Goal: Task Accomplishment & Management: Manage account settings

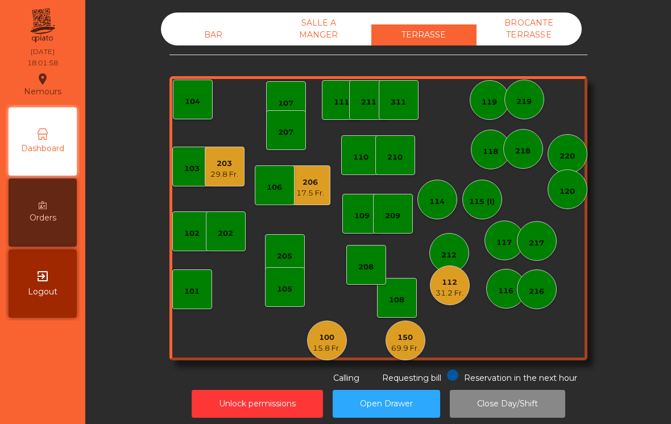
click at [315, 349] on div "15.8 Fr." at bounding box center [327, 348] width 28 height 11
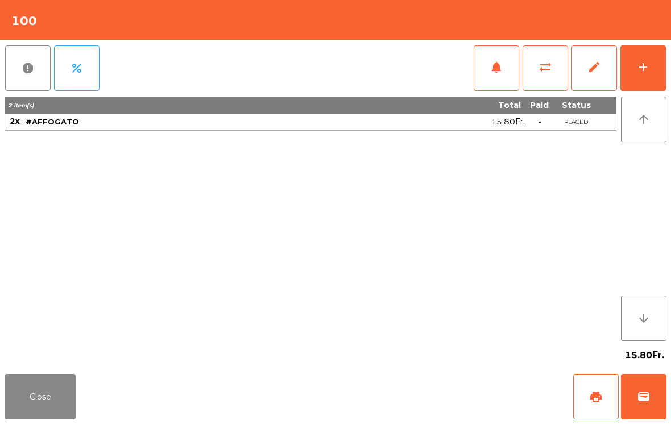
click at [31, 386] on button "Close" at bounding box center [40, 396] width 71 height 45
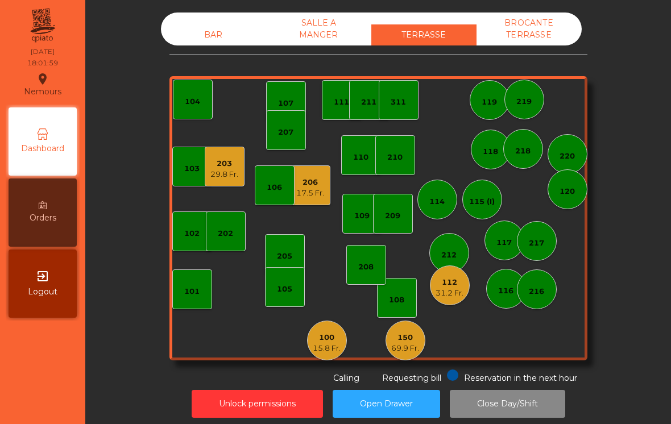
click at [324, 356] on div "100 15.8 Fr." at bounding box center [327, 341] width 40 height 40
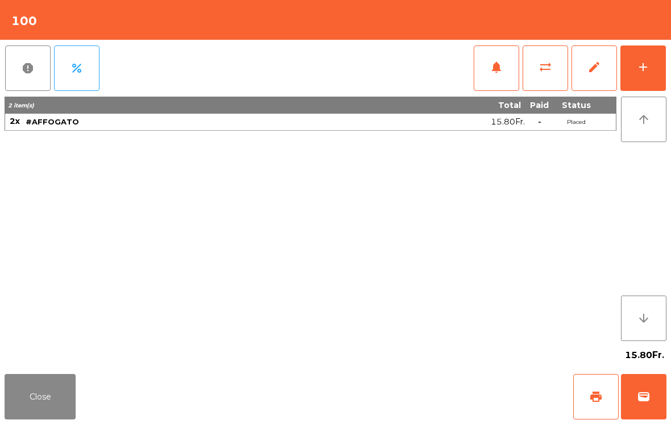
click at [643, 381] on button "wallet" at bounding box center [643, 396] width 45 height 45
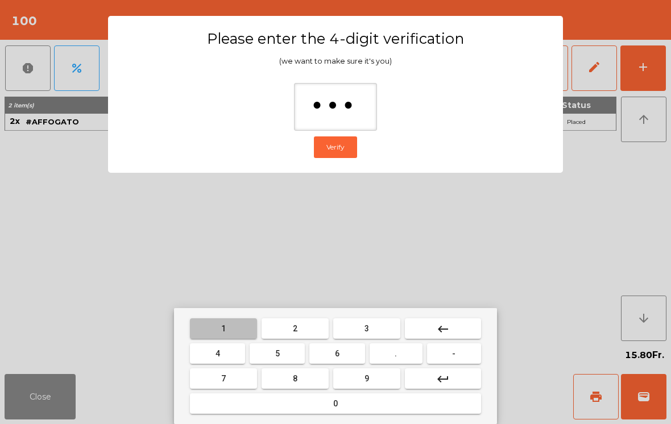
type input "****"
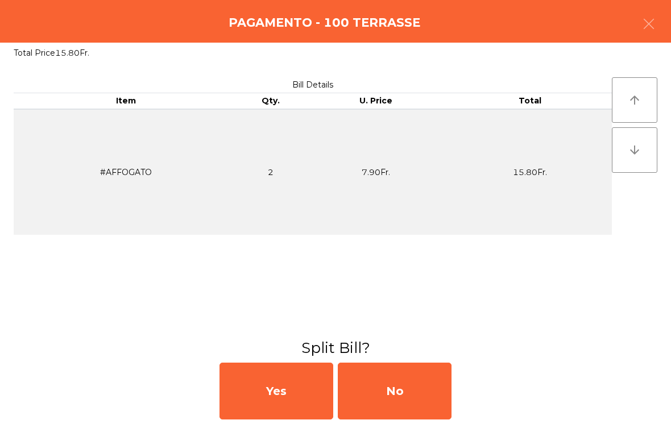
click at [392, 388] on div "No" at bounding box center [395, 391] width 114 height 57
click at [397, 394] on div "No" at bounding box center [395, 391] width 114 height 57
click at [397, 393] on div "No" at bounding box center [395, 391] width 114 height 57
click at [399, 393] on div "No" at bounding box center [395, 391] width 114 height 57
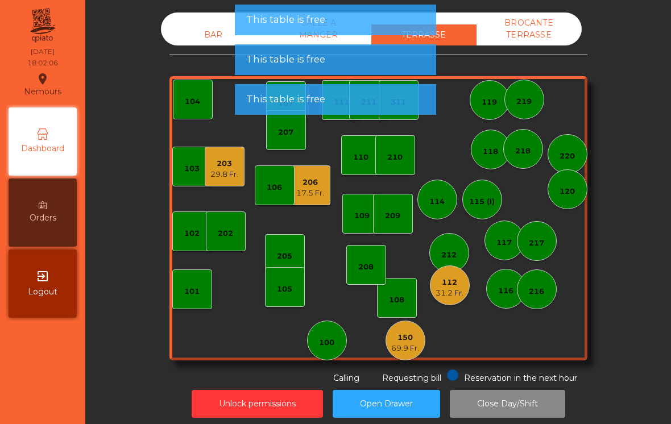
click at [330, 344] on div "100" at bounding box center [326, 342] width 15 height 11
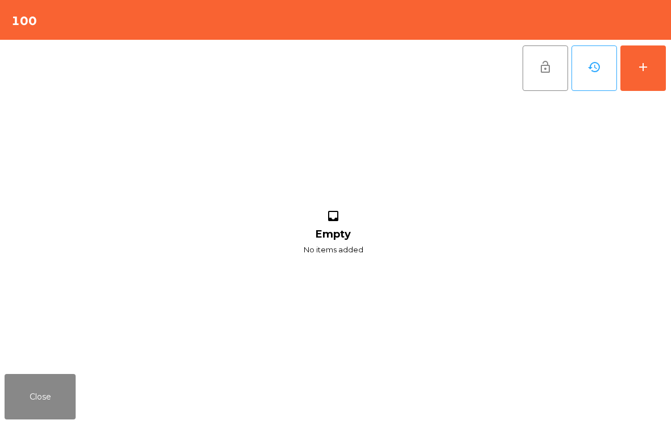
click at [632, 80] on button "add" at bounding box center [642, 67] width 45 height 45
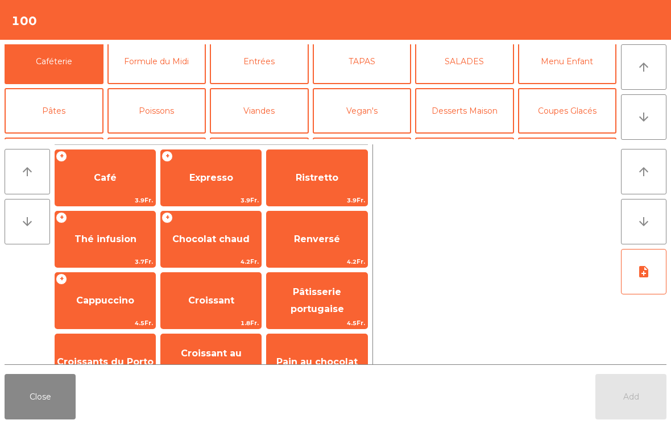
scroll to position [49, 0]
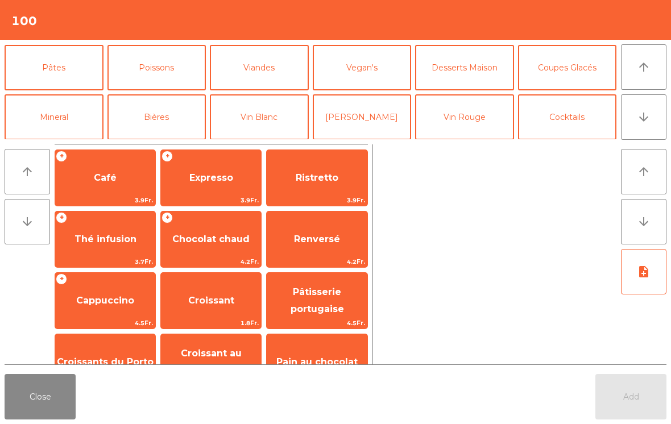
click at [587, 121] on button "Cocktails" at bounding box center [567, 116] width 99 height 45
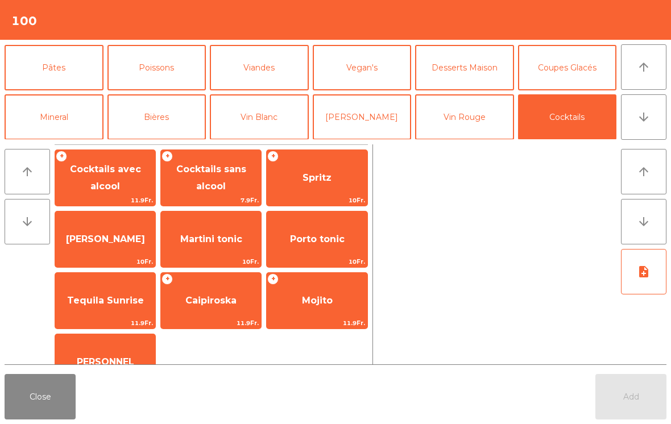
click at [226, 195] on span "7.9Fr." at bounding box center [211, 200] width 100 height 11
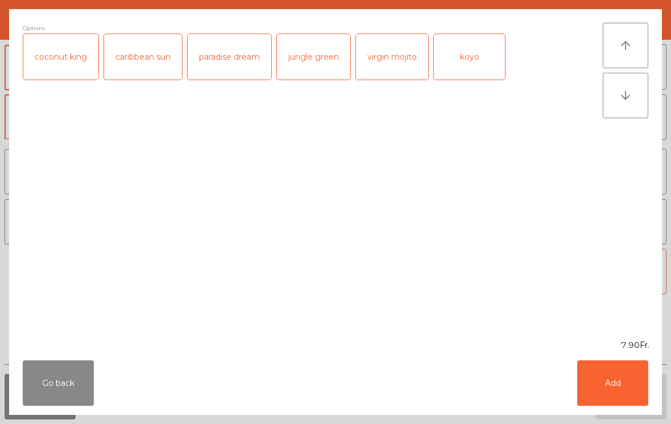
click at [631, 392] on button "Add" at bounding box center [612, 382] width 71 height 45
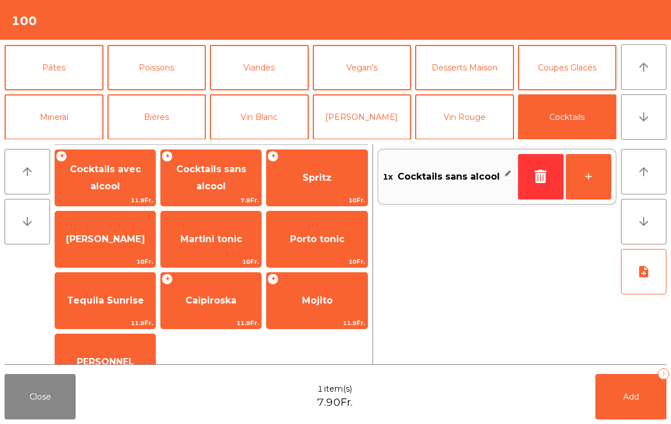
click at [582, 182] on button "+" at bounding box center [588, 176] width 45 height 45
click at [616, 391] on button "Add 2" at bounding box center [630, 396] width 71 height 45
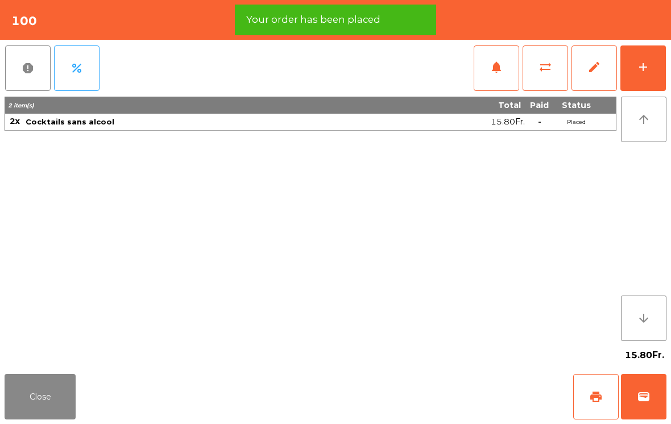
click at [24, 404] on button "Close" at bounding box center [40, 396] width 71 height 45
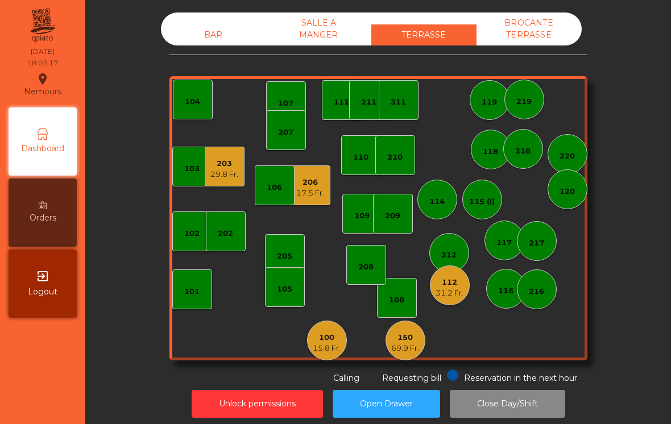
click at [213, 175] on div "29.8 Fr." at bounding box center [224, 174] width 28 height 11
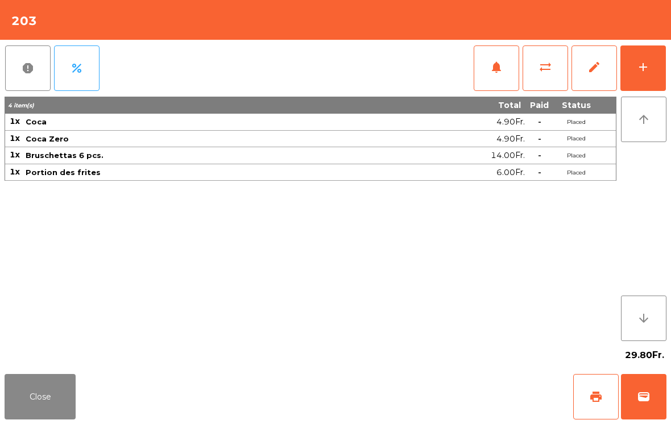
click at [650, 398] on button "wallet" at bounding box center [643, 396] width 45 height 45
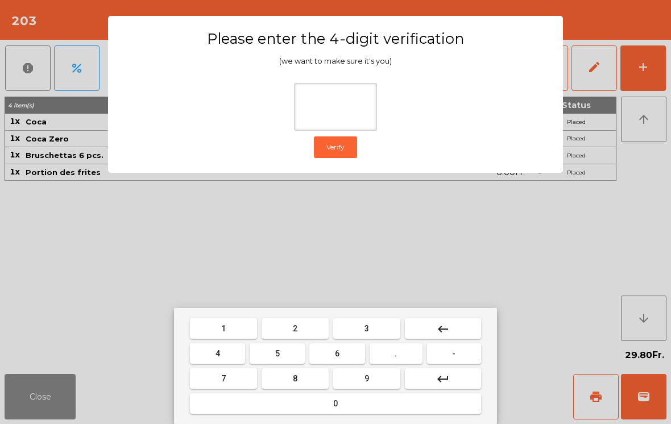
type input "*"
type input "****"
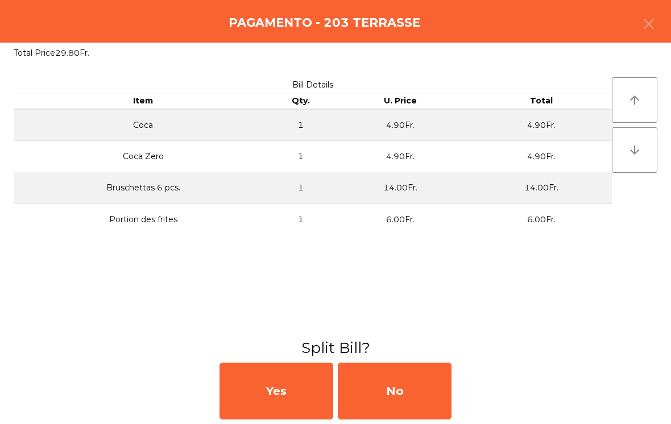
click at [425, 393] on div "No" at bounding box center [395, 391] width 114 height 57
click at [418, 401] on div "No" at bounding box center [395, 391] width 114 height 57
click at [417, 393] on div "No" at bounding box center [395, 391] width 114 height 57
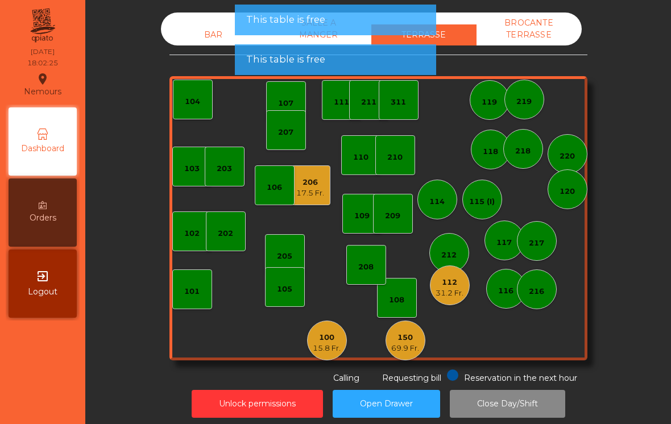
click at [319, 185] on div "206" at bounding box center [310, 182] width 28 height 11
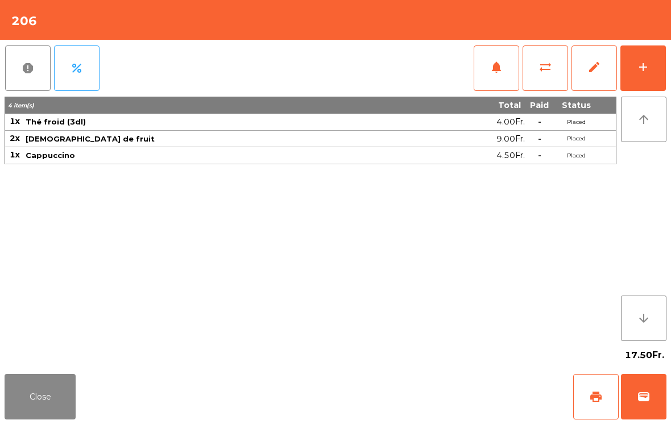
click at [641, 388] on button "wallet" at bounding box center [643, 396] width 45 height 45
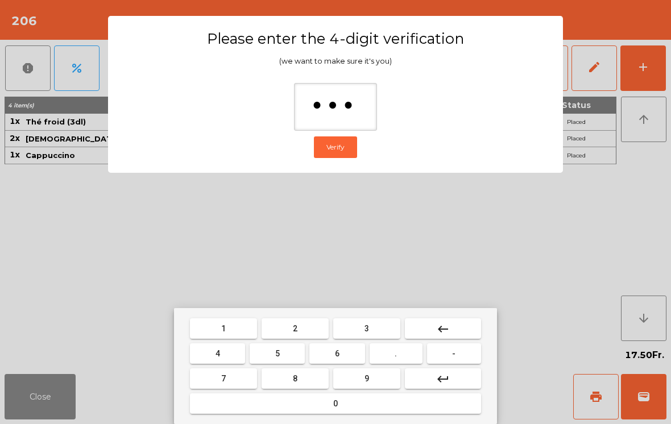
type input "****"
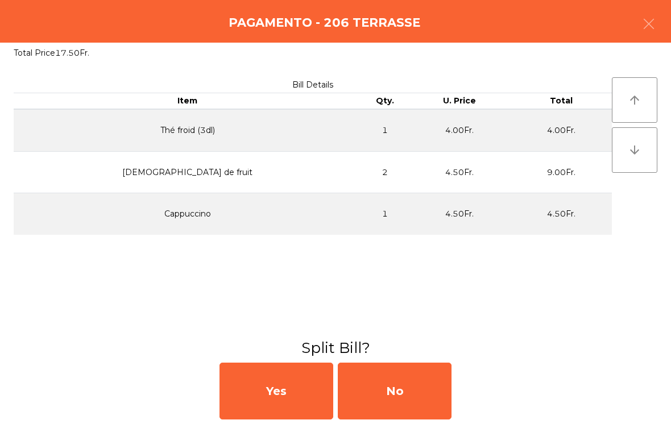
click at [445, 390] on div "No" at bounding box center [395, 391] width 114 height 57
click at [420, 388] on div "MB" at bounding box center [395, 391] width 114 height 57
click at [416, 379] on div "No" at bounding box center [395, 391] width 114 height 57
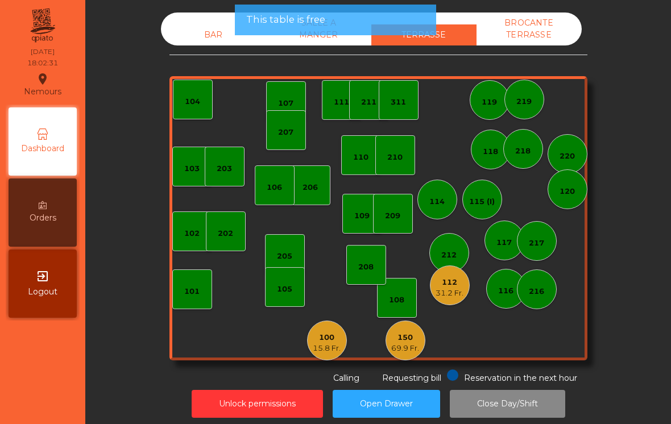
click at [447, 288] on div "31.2 Fr." at bounding box center [450, 293] width 28 height 11
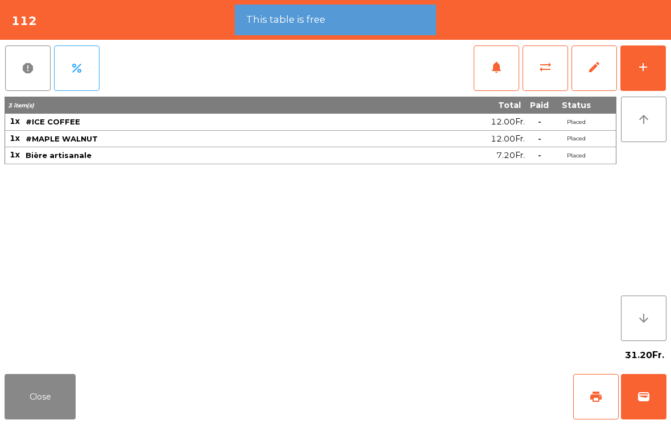
click at [649, 402] on span "wallet" at bounding box center [644, 397] width 14 height 14
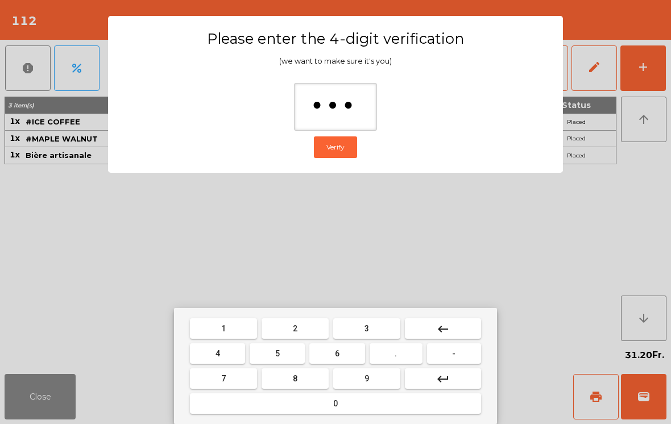
type input "****"
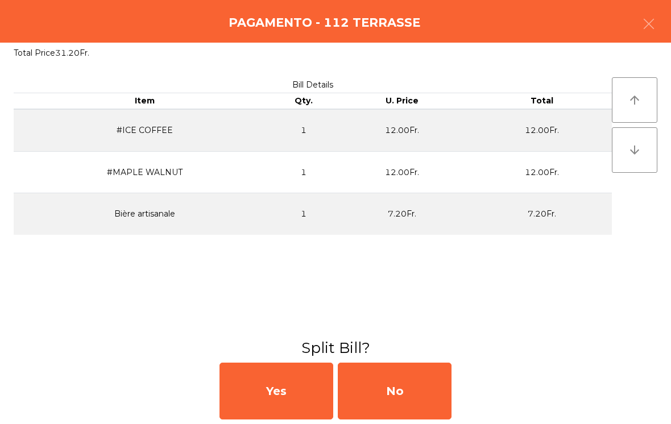
click at [401, 386] on div "No" at bounding box center [395, 391] width 114 height 57
click at [401, 380] on div "MB" at bounding box center [395, 391] width 114 height 57
click at [408, 382] on div "No" at bounding box center [395, 391] width 114 height 57
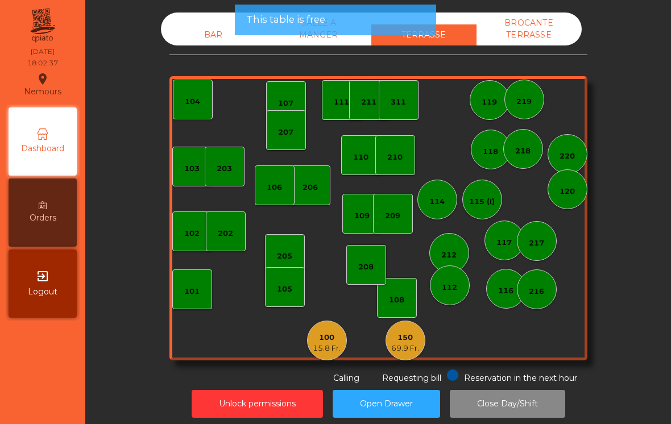
click at [233, 30] on div "BAR" at bounding box center [213, 34] width 105 height 21
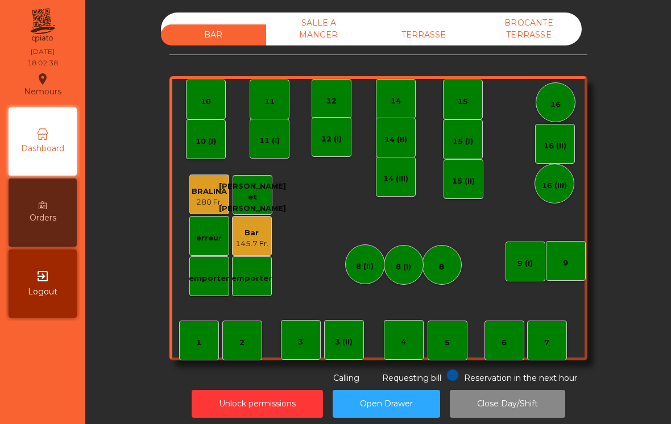
click at [446, 43] on div "TERRASSE" at bounding box center [423, 34] width 105 height 21
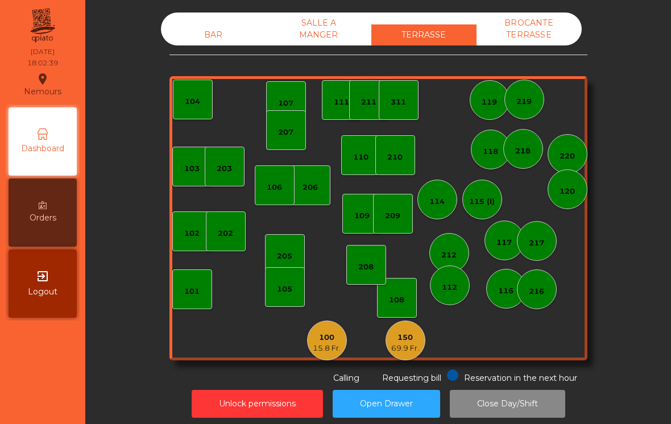
click at [552, 44] on div "BROCANTE TERRASSE" at bounding box center [528, 29] width 105 height 33
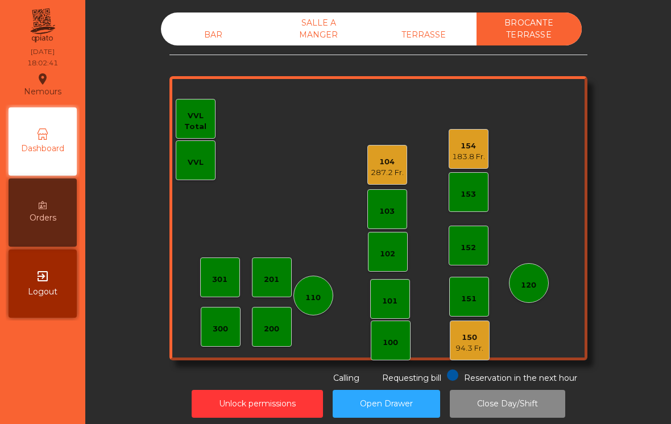
click at [215, 36] on div "BAR" at bounding box center [213, 34] width 105 height 21
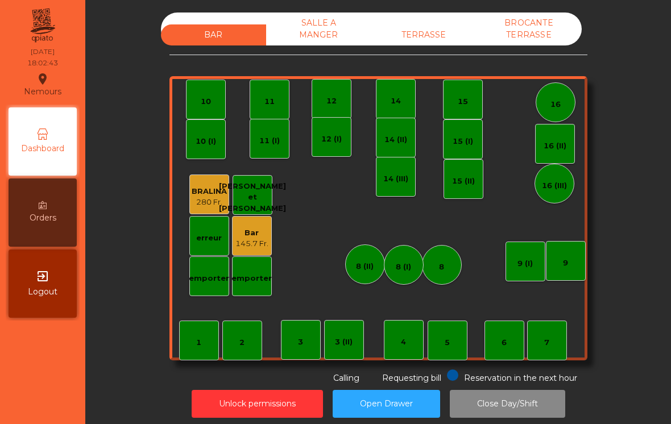
click at [444, 24] on div "TERRASSE" at bounding box center [423, 34] width 105 height 21
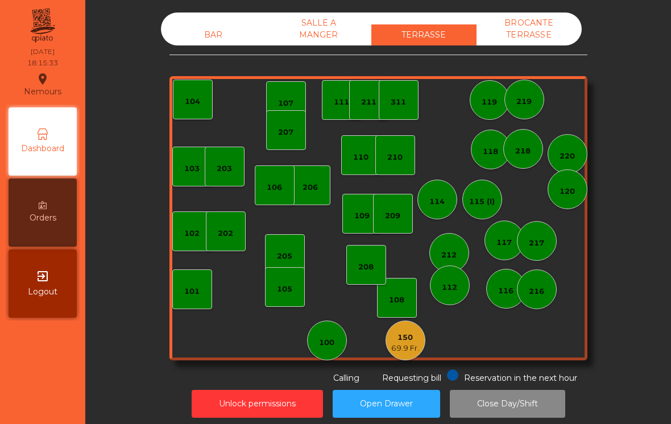
click at [416, 343] on div "69.9 Fr." at bounding box center [405, 348] width 28 height 11
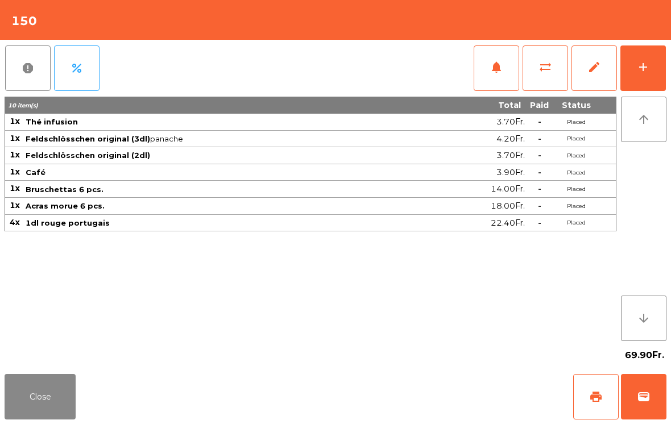
click at [634, 73] on button "add" at bounding box center [642, 67] width 45 height 45
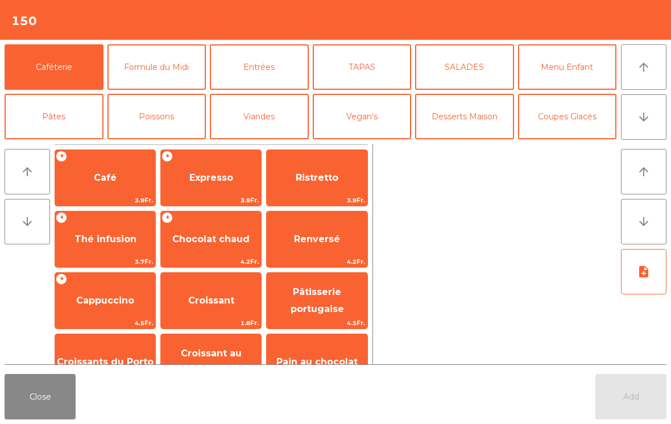
click at [374, 78] on button "TAPAS" at bounding box center [362, 66] width 99 height 45
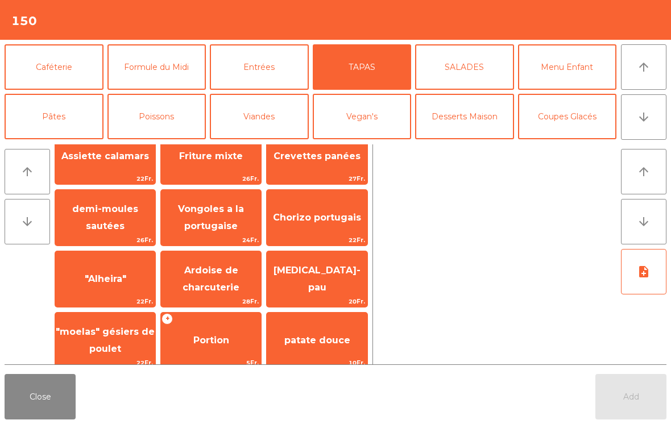
scroll to position [88, 0]
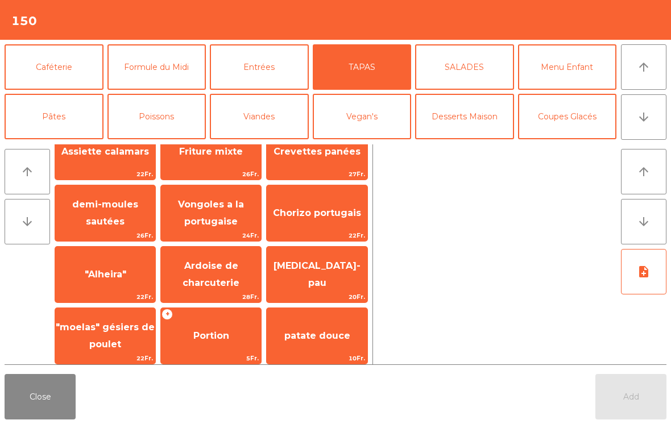
click at [202, 274] on span "Ardoise de charcuterie" at bounding box center [211, 275] width 100 height 48
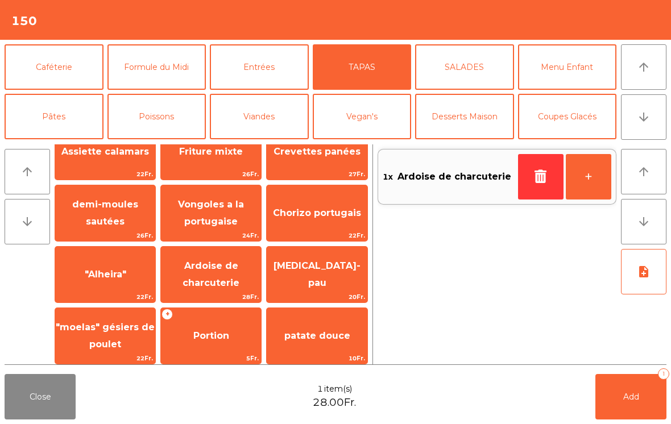
click at [641, 417] on button "Add 1" at bounding box center [630, 396] width 71 height 45
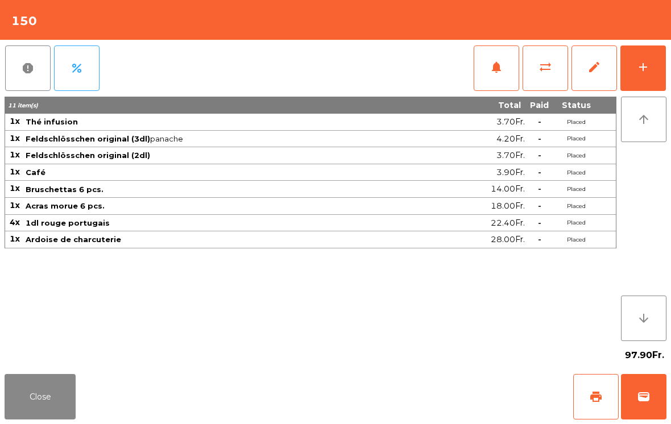
click at [16, 400] on button "Close" at bounding box center [40, 396] width 71 height 45
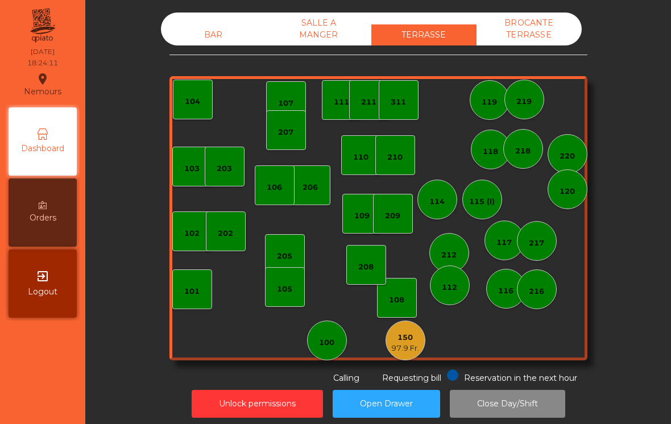
click at [196, 32] on div "BAR" at bounding box center [213, 34] width 105 height 21
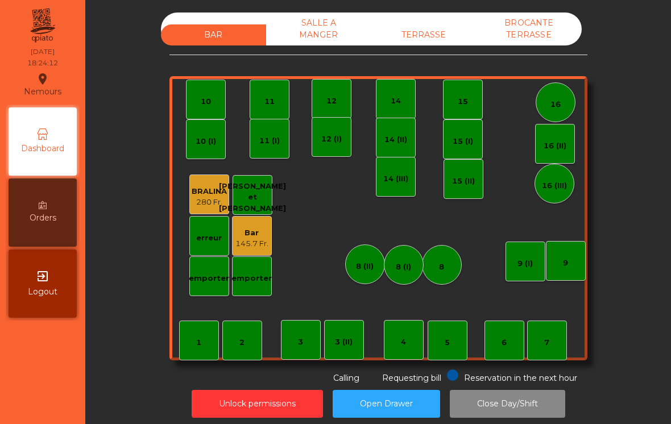
click at [570, 259] on div "9" at bounding box center [566, 261] width 40 height 40
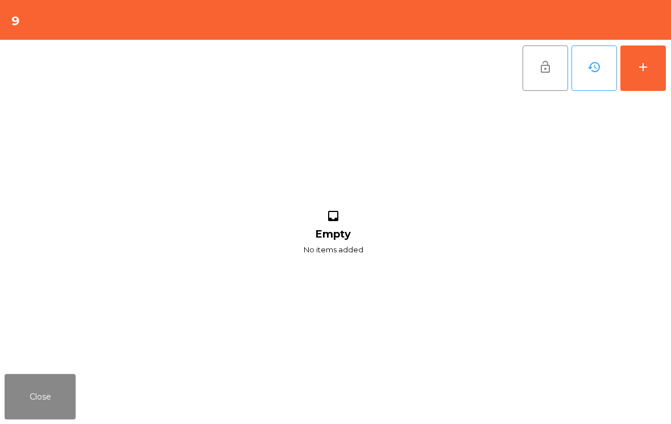
click at [658, 67] on button "add" at bounding box center [642, 67] width 45 height 45
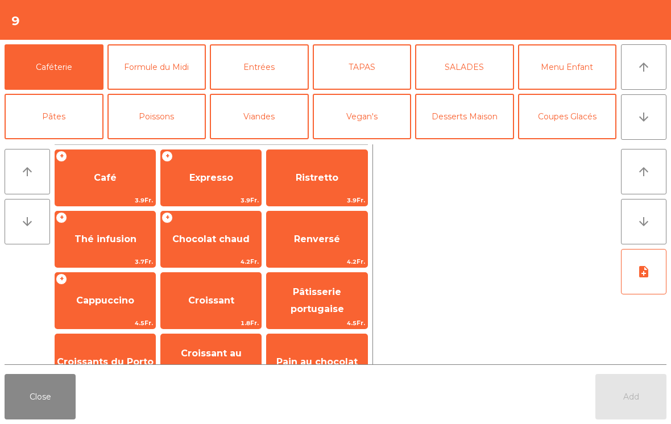
click at [258, 125] on button "Viandes" at bounding box center [259, 116] width 99 height 45
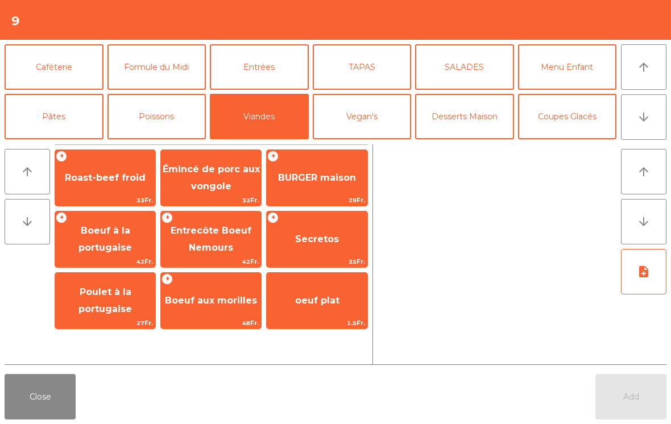
click at [317, 176] on span "BURGER maison" at bounding box center [317, 177] width 78 height 11
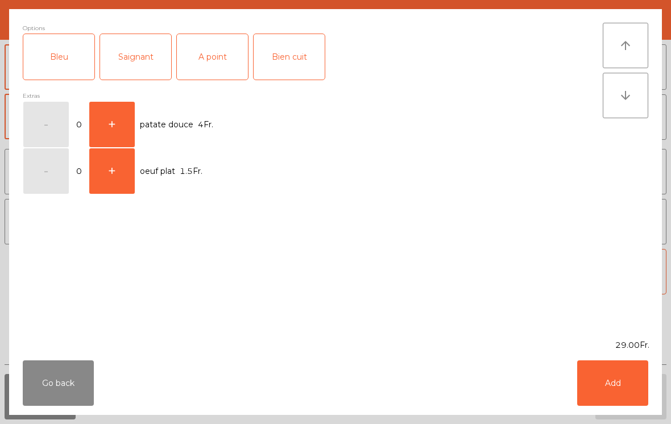
click at [214, 59] on div "A point" at bounding box center [212, 56] width 71 height 45
click at [621, 384] on button "Add" at bounding box center [612, 382] width 71 height 45
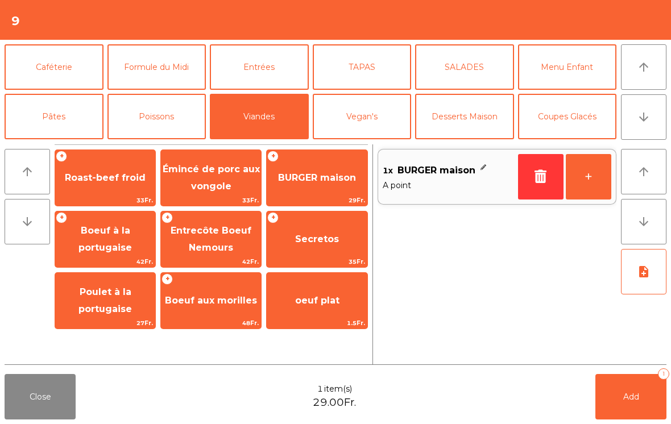
click at [72, 119] on button "Pâtes" at bounding box center [54, 116] width 99 height 45
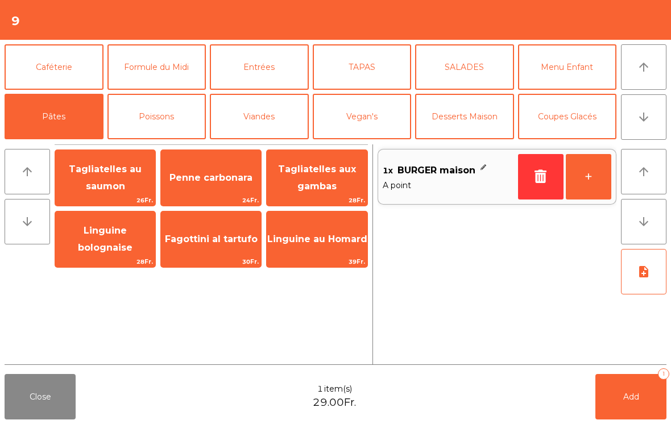
click at [225, 184] on span "Penne carbonara" at bounding box center [211, 178] width 100 height 31
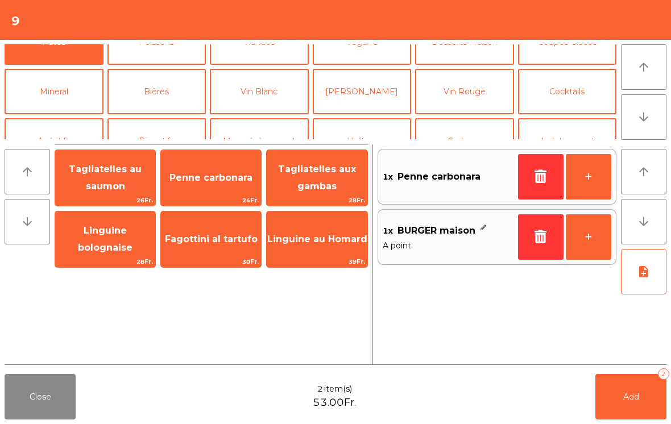
scroll to position [68, 0]
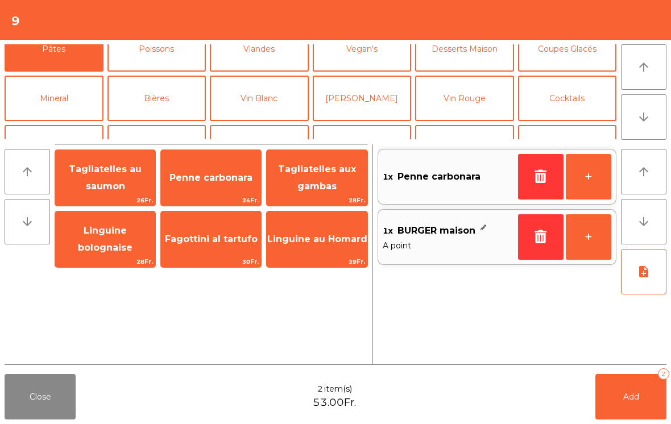
click at [32, 105] on button "Mineral" at bounding box center [54, 98] width 99 height 45
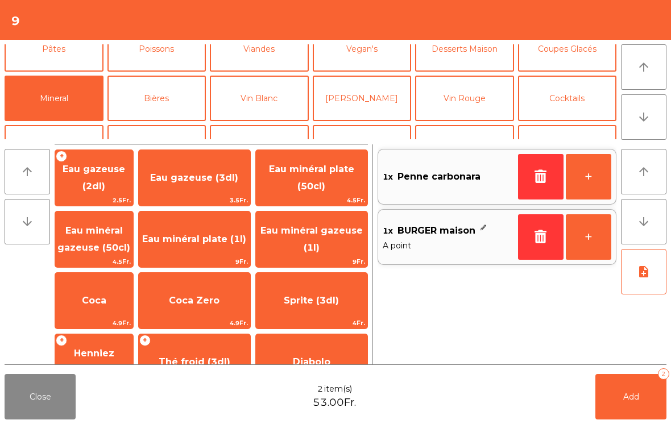
click at [94, 241] on span "Eau minéral gazeuse (50cl)" at bounding box center [94, 239] width 78 height 48
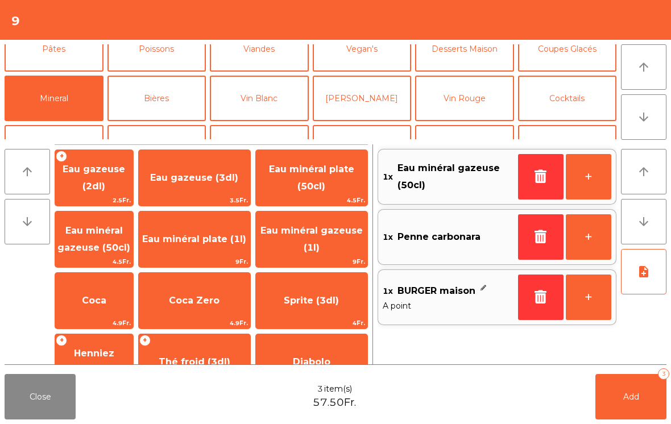
scroll to position [111, 0]
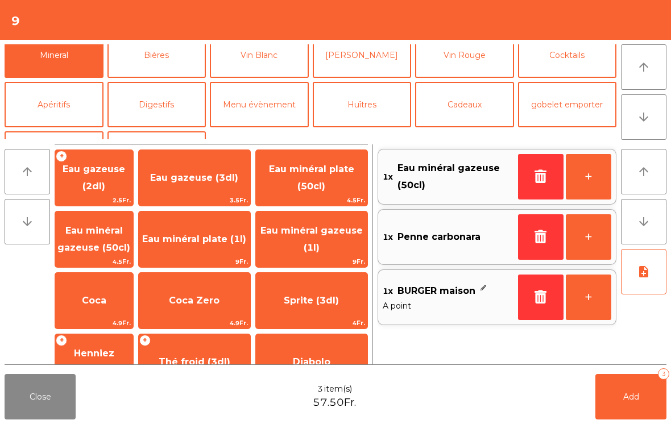
click at [460, 61] on button "Vin Rouge" at bounding box center [464, 54] width 99 height 45
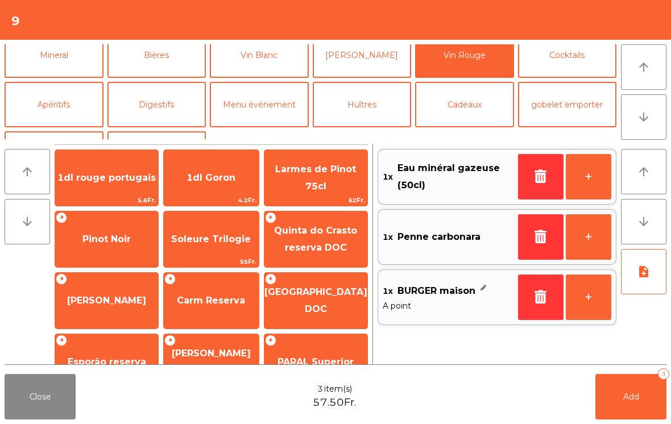
scroll to position [67, 0]
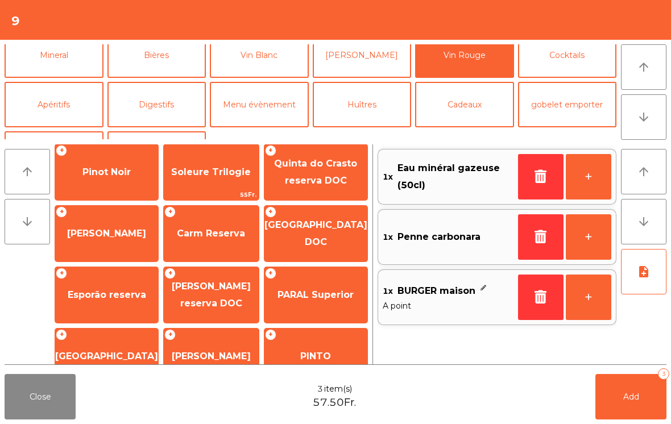
click at [194, 321] on div "+ [PERSON_NAME] reserva DOC" at bounding box center [211, 295] width 96 height 57
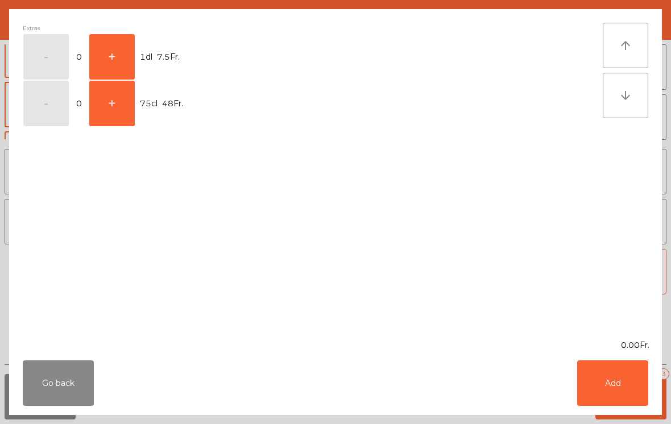
click at [114, 52] on button "+" at bounding box center [111, 56] width 45 height 45
click at [628, 380] on button "Add" at bounding box center [612, 382] width 71 height 45
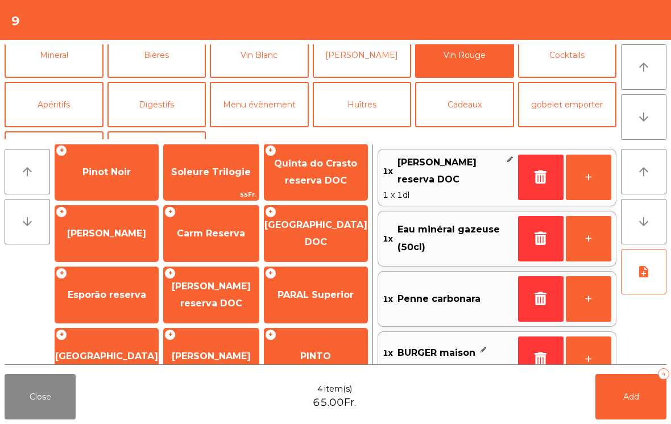
click at [594, 172] on button "+" at bounding box center [588, 177] width 45 height 45
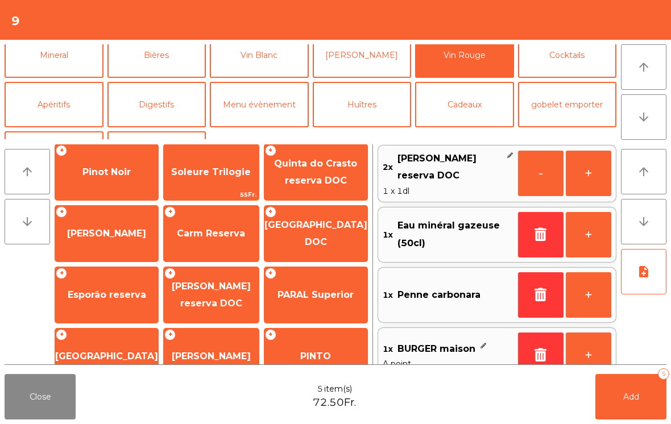
scroll to position [5, 0]
click at [634, 406] on button "Add 5" at bounding box center [630, 396] width 71 height 45
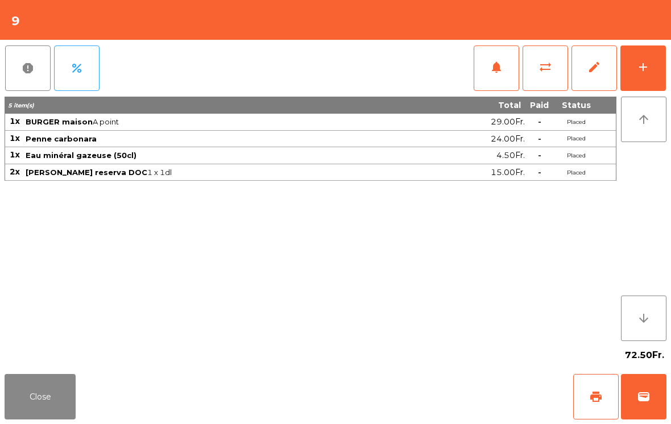
click at [44, 412] on button "Close" at bounding box center [40, 396] width 71 height 45
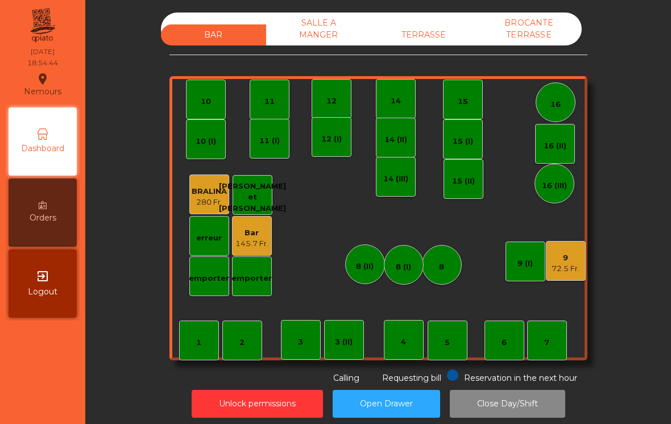
click at [258, 282] on div "emporter" at bounding box center [251, 278] width 40 height 11
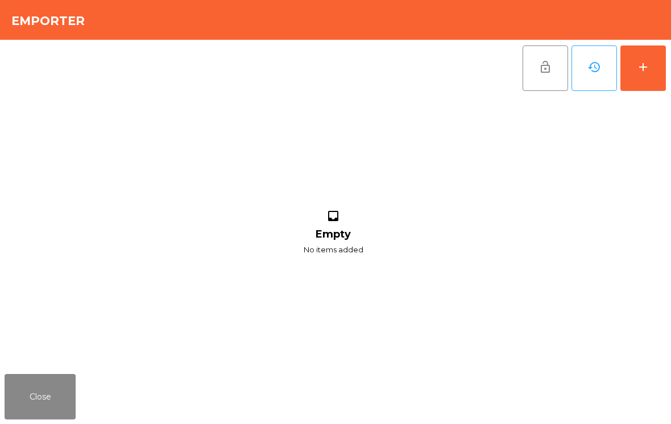
click at [664, 74] on button "add" at bounding box center [642, 67] width 45 height 45
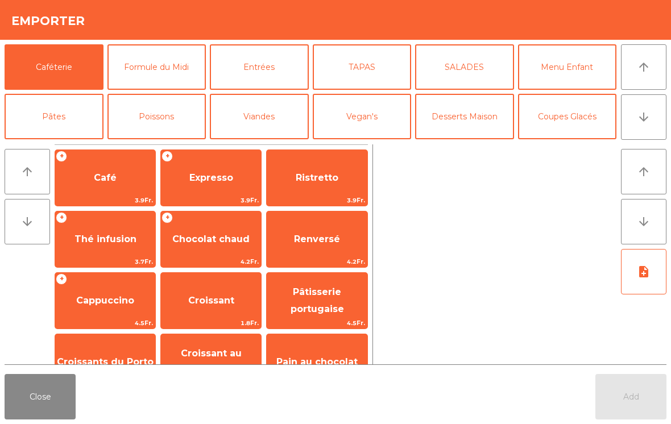
click at [654, 117] on button "arrow_downward" at bounding box center [643, 116] width 45 height 45
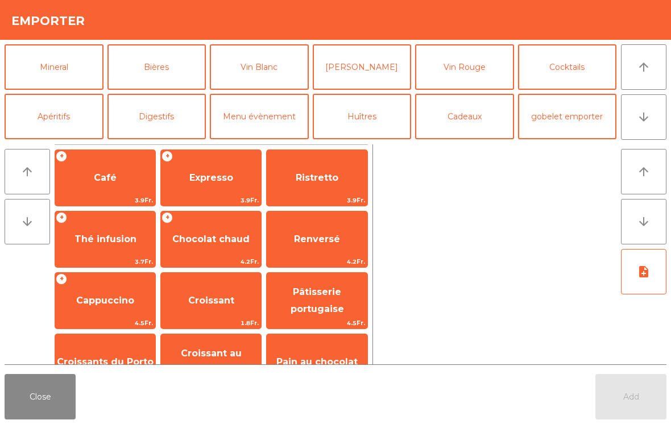
click at [649, 72] on icon "arrow_upward" at bounding box center [644, 67] width 14 height 14
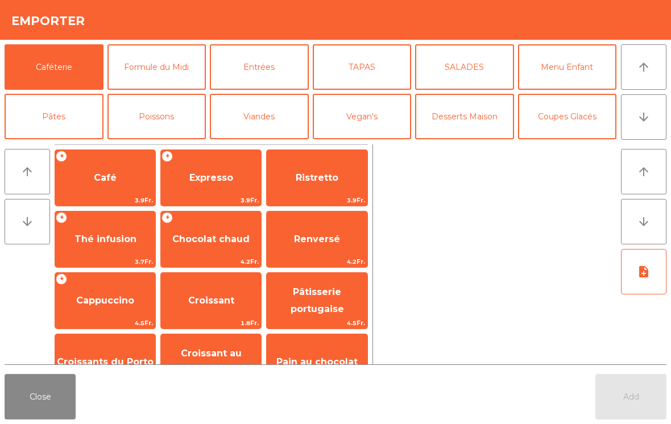
click at [263, 121] on button "Viandes" at bounding box center [259, 116] width 99 height 45
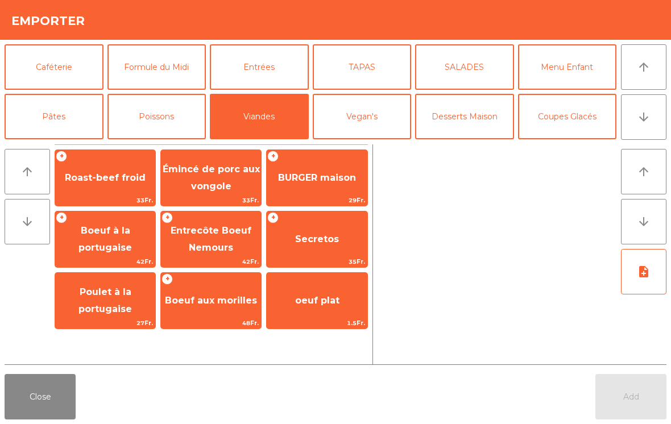
click at [338, 245] on span "Secretos" at bounding box center [317, 239] width 100 height 31
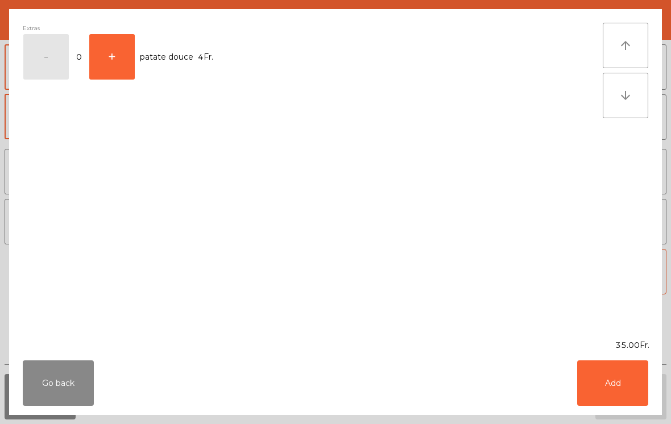
click at [603, 390] on button "Add" at bounding box center [612, 382] width 71 height 45
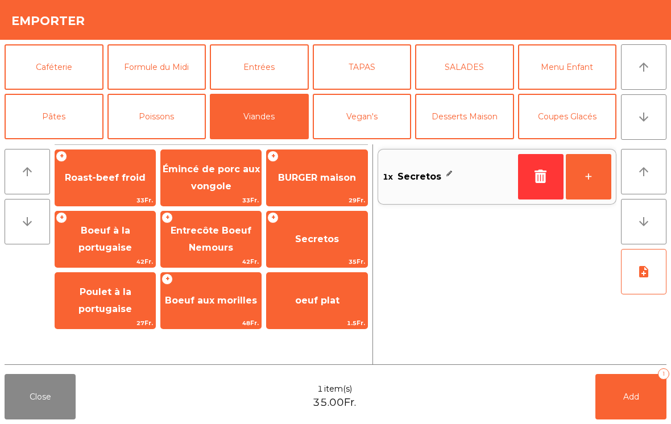
click at [592, 180] on button "+" at bounding box center [588, 176] width 45 height 45
click at [628, 400] on span "Add" at bounding box center [631, 397] width 16 height 10
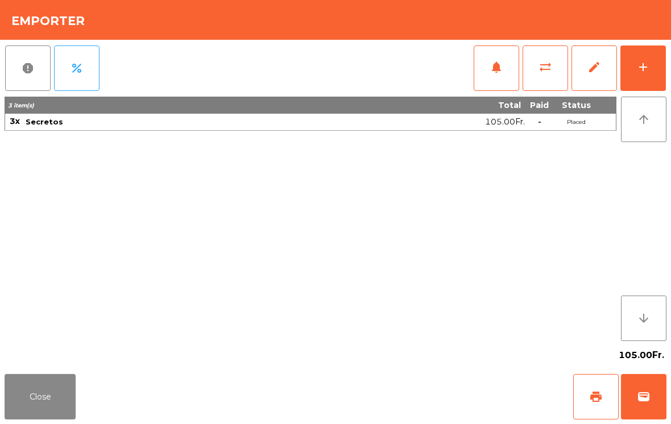
click at [48, 388] on button "Close" at bounding box center [40, 396] width 71 height 45
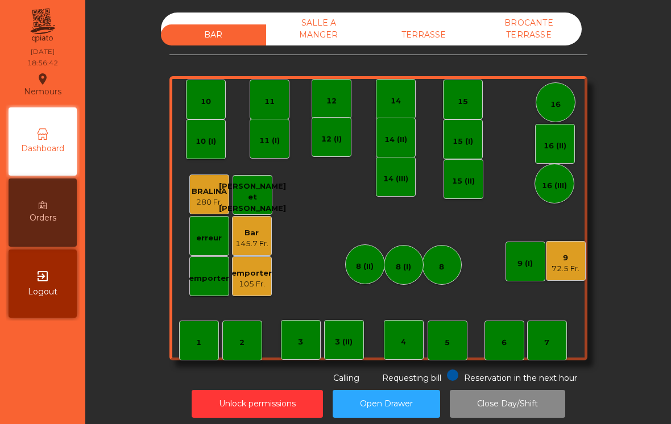
click at [559, 264] on div "72.5 Fr." at bounding box center [566, 268] width 28 height 11
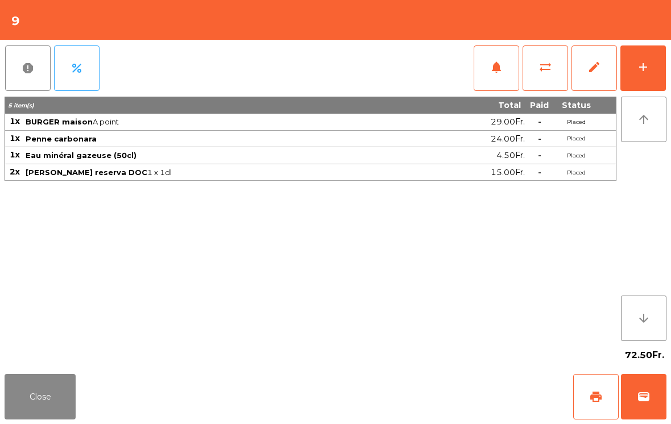
click at [657, 67] on button "add" at bounding box center [642, 67] width 45 height 45
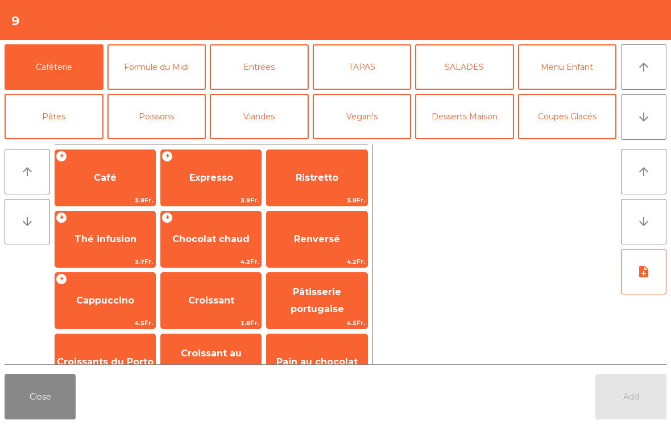
click at [367, 63] on button "TAPAS" at bounding box center [362, 66] width 99 height 45
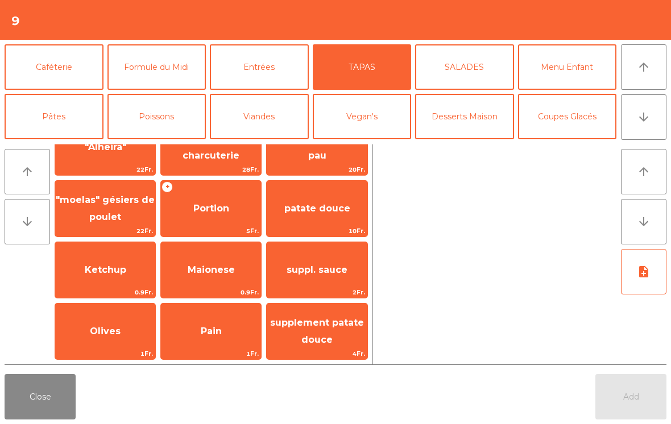
scroll to position [215, 0]
click at [26, 415] on button "Close" at bounding box center [40, 396] width 71 height 45
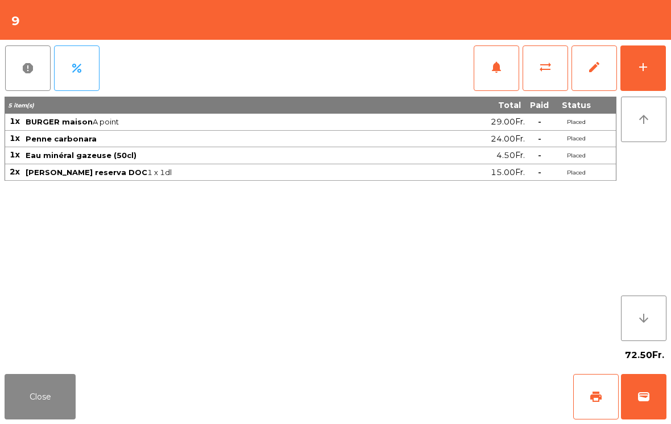
click at [13, 419] on button "Close" at bounding box center [40, 396] width 71 height 45
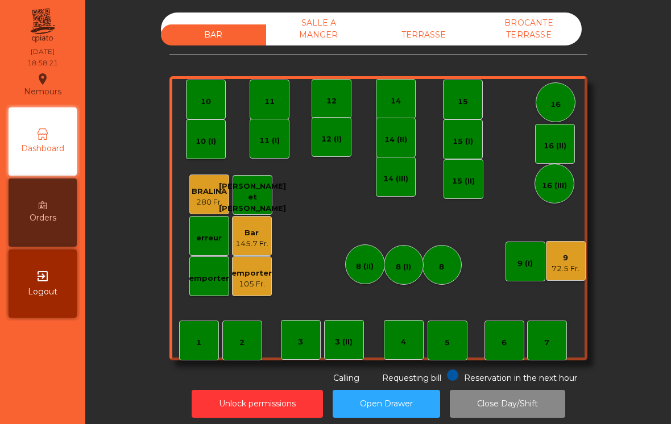
click at [401, 119] on div "14 (II)" at bounding box center [396, 138] width 40 height 40
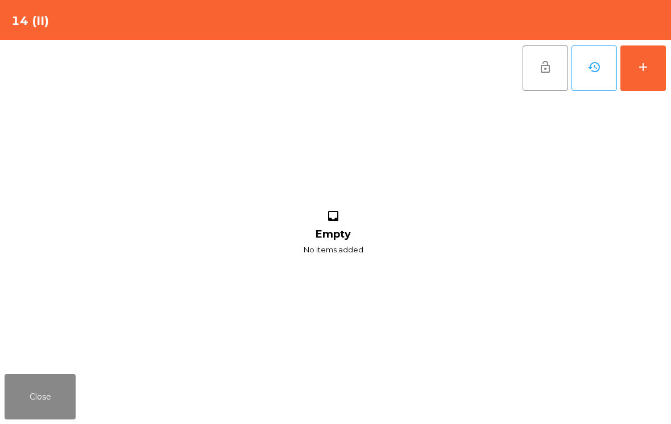
click at [643, 90] on button "add" at bounding box center [642, 67] width 45 height 45
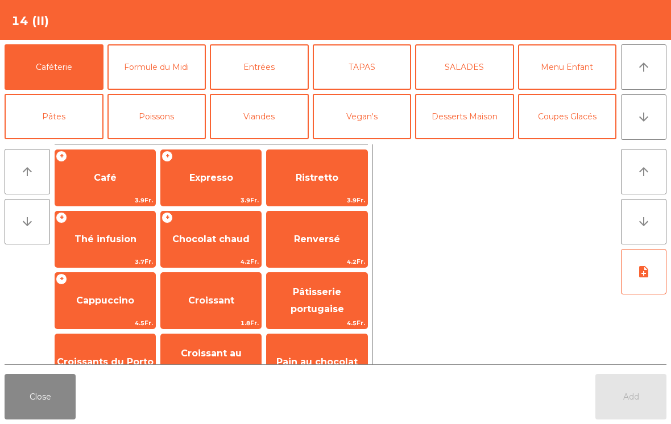
click at [40, 385] on button "Close" at bounding box center [40, 396] width 71 height 45
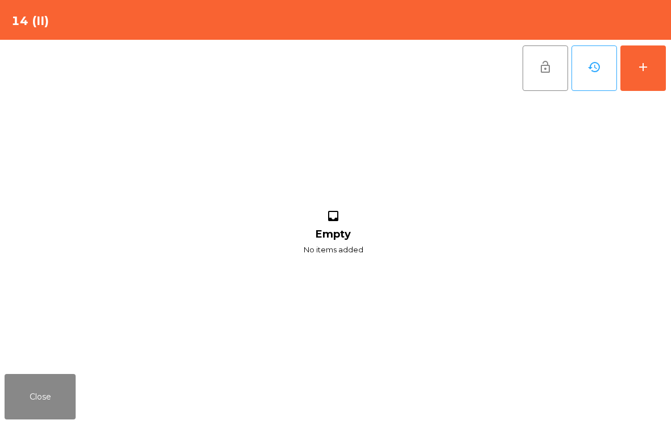
click at [67, 395] on button "Close" at bounding box center [40, 396] width 71 height 45
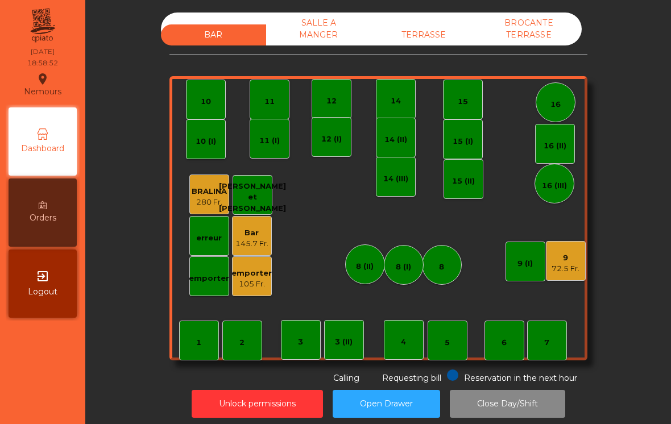
click at [440, 44] on div "TERRASSE" at bounding box center [423, 34] width 105 height 21
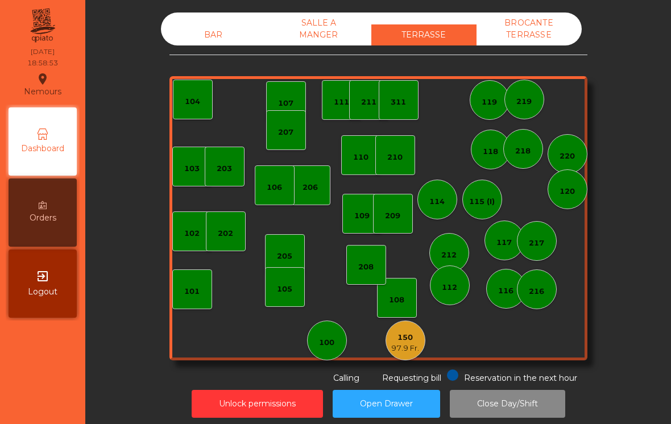
click at [398, 359] on div "150 97.9 Fr." at bounding box center [406, 341] width 40 height 40
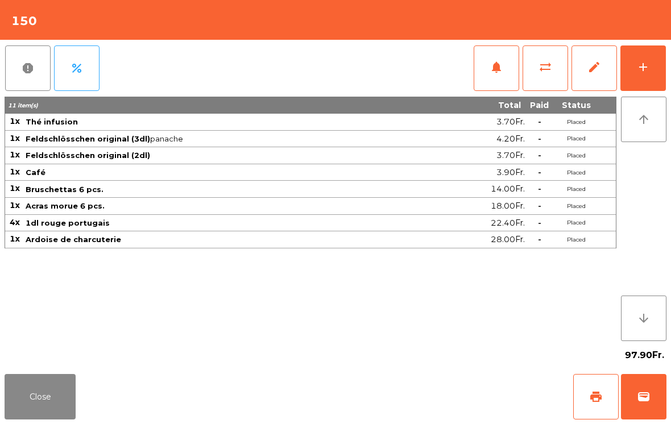
click at [536, 71] on button "sync_alt" at bounding box center [545, 67] width 45 height 45
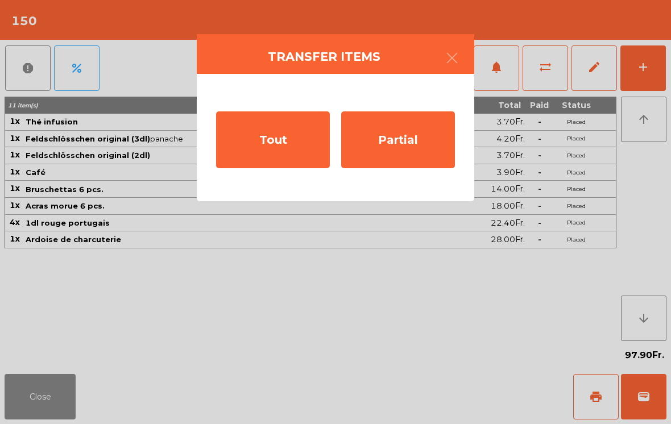
click at [261, 149] on div "Tout" at bounding box center [273, 139] width 114 height 57
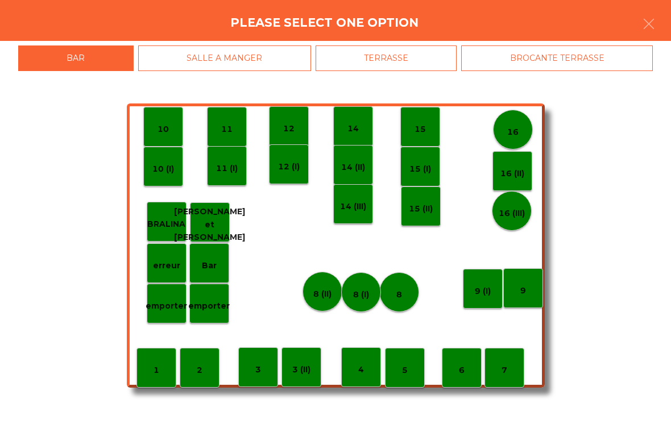
click at [344, 165] on p "14 (II)" at bounding box center [353, 167] width 24 height 13
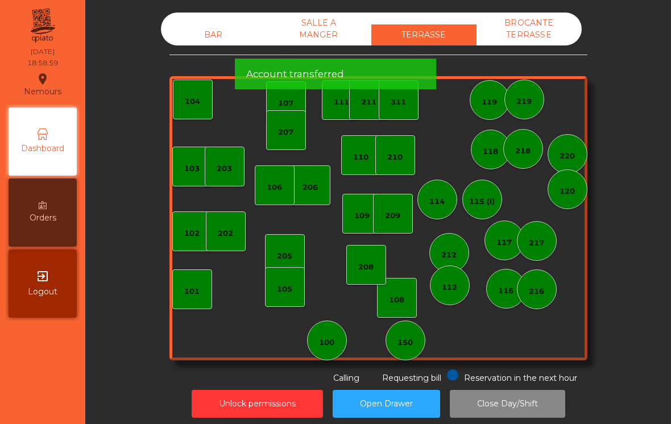
click at [205, 26] on div "BAR" at bounding box center [213, 34] width 105 height 21
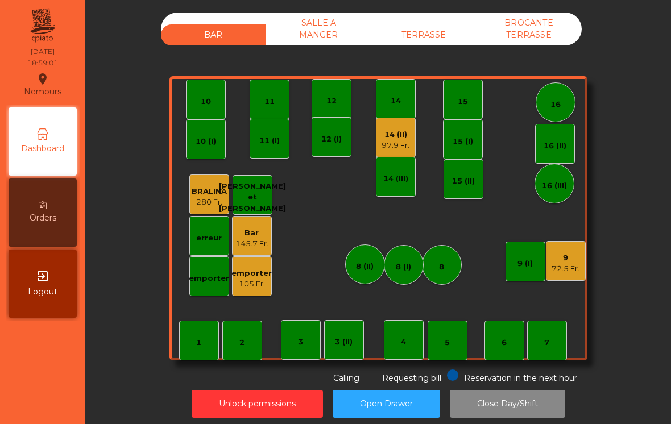
click at [399, 142] on div "97.9 Fr." at bounding box center [396, 145] width 28 height 11
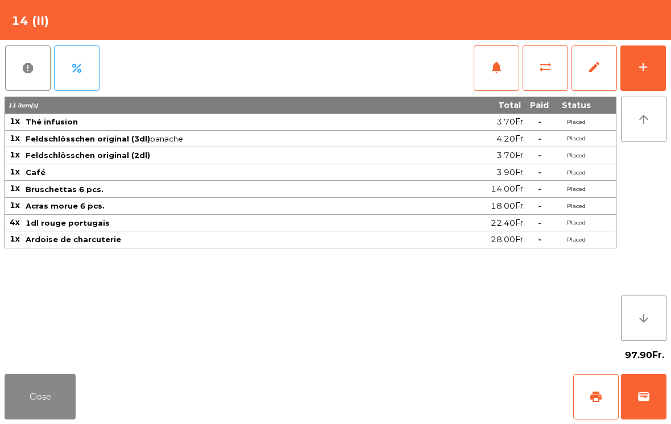
click at [652, 64] on button "add" at bounding box center [642, 67] width 45 height 45
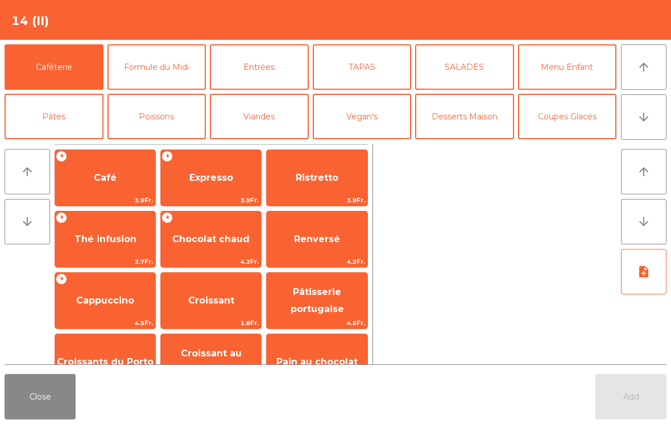
click at [121, 189] on span "Café" at bounding box center [105, 178] width 100 height 31
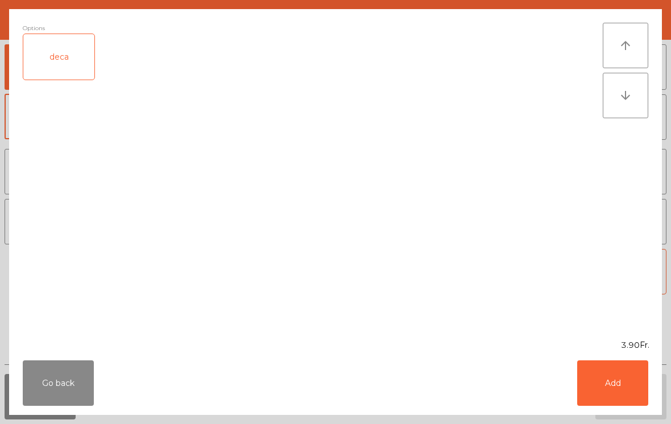
click at [628, 397] on button "Add" at bounding box center [612, 382] width 71 height 45
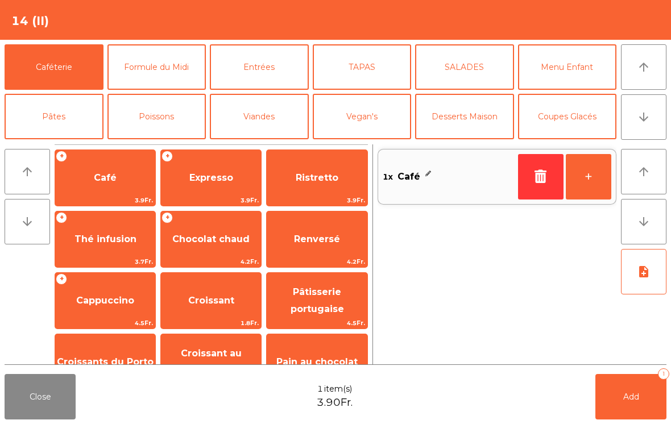
click at [617, 400] on button "Add 1" at bounding box center [630, 396] width 71 height 45
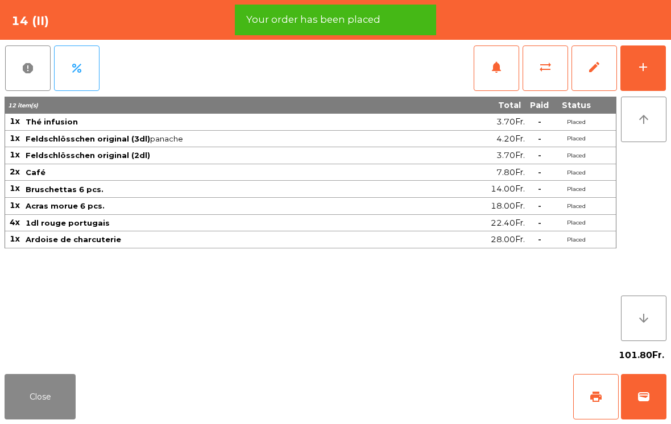
click at [649, 82] on button "add" at bounding box center [642, 67] width 45 height 45
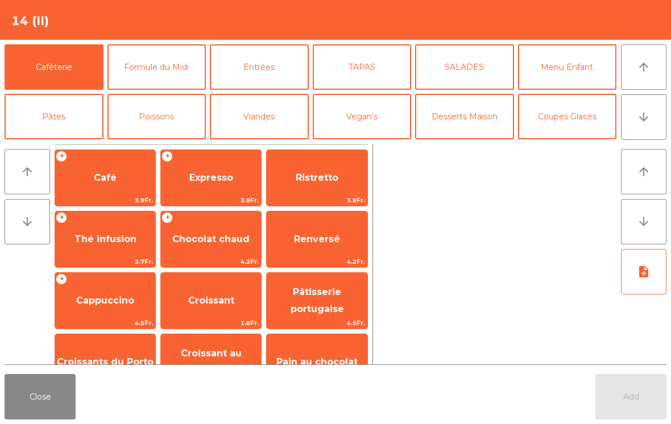
click at [118, 179] on span "Café" at bounding box center [105, 178] width 100 height 31
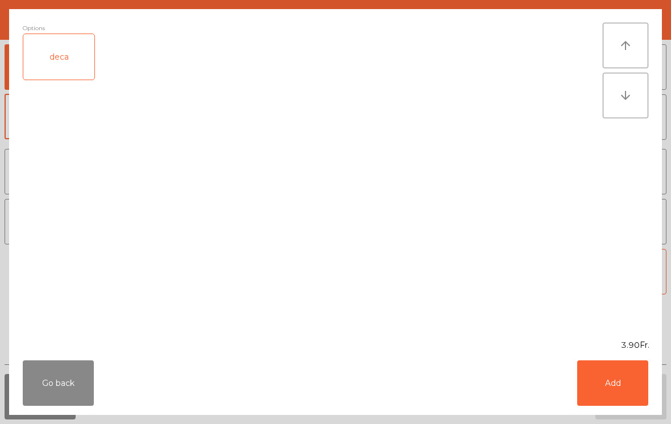
click at [616, 390] on button "Add" at bounding box center [612, 382] width 71 height 45
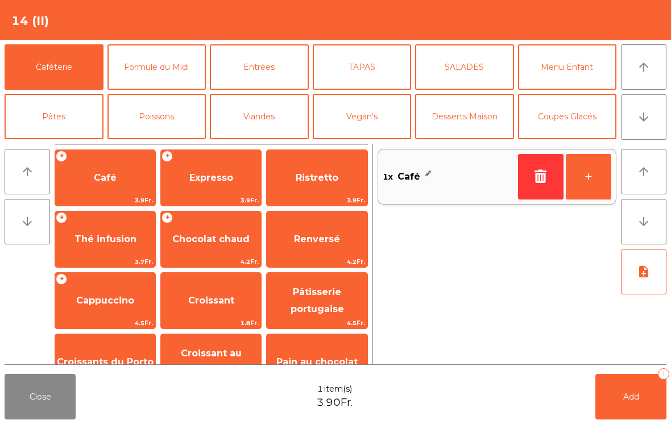
click at [588, 172] on button "+" at bounding box center [588, 176] width 45 height 45
click at [527, 175] on button "-" at bounding box center [540, 176] width 45 height 45
click at [650, 418] on button "Add 1" at bounding box center [630, 396] width 71 height 45
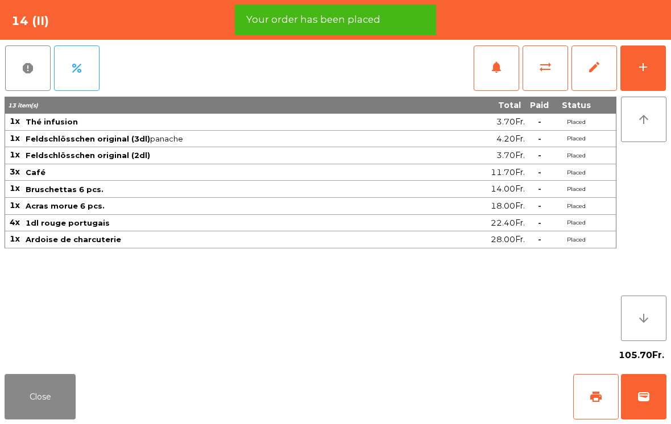
click at [39, 419] on button "Close" at bounding box center [40, 396] width 71 height 45
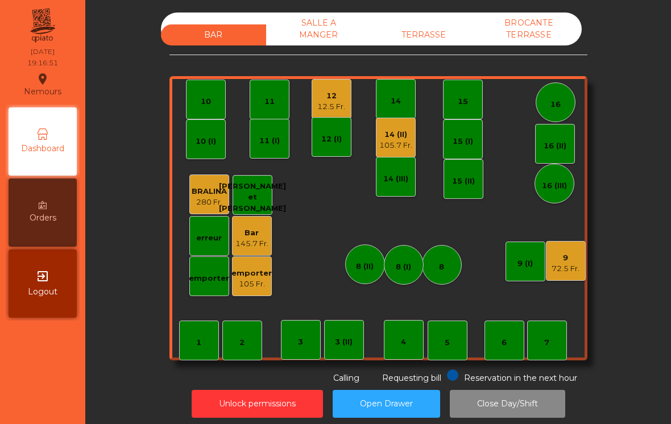
click at [345, 136] on div "12 (I)" at bounding box center [332, 137] width 40 height 40
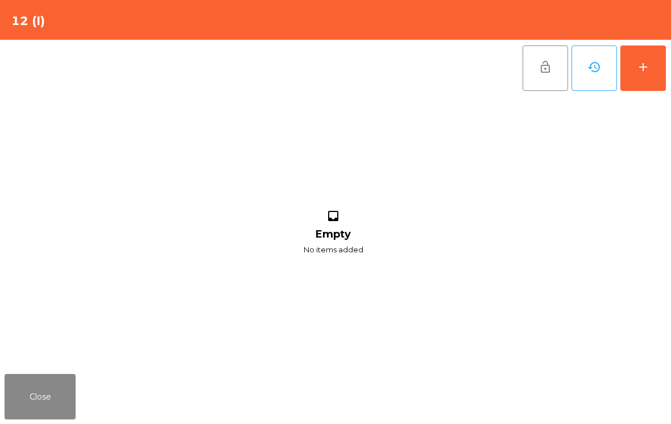
click at [58, 413] on button "Close" at bounding box center [40, 396] width 71 height 45
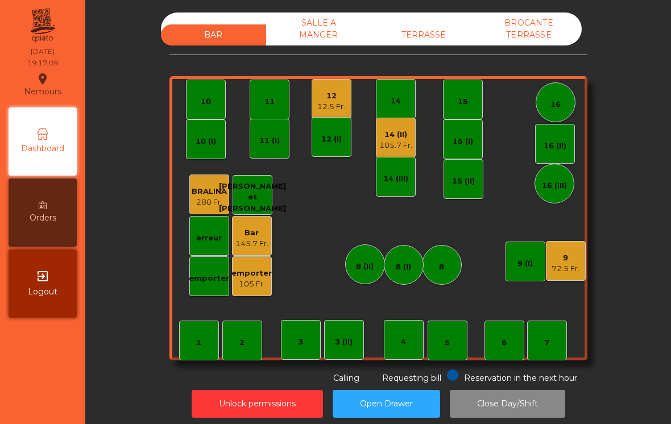
click at [253, 271] on div "emporter" at bounding box center [251, 273] width 40 height 11
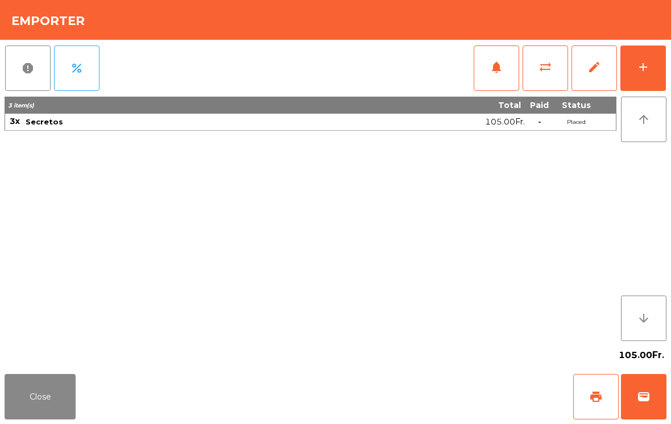
click at [44, 395] on button "Close" at bounding box center [40, 396] width 71 height 45
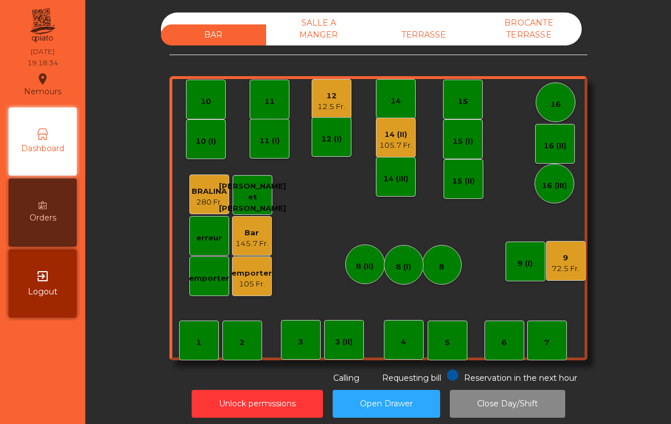
click at [339, 94] on div "12" at bounding box center [331, 95] width 28 height 11
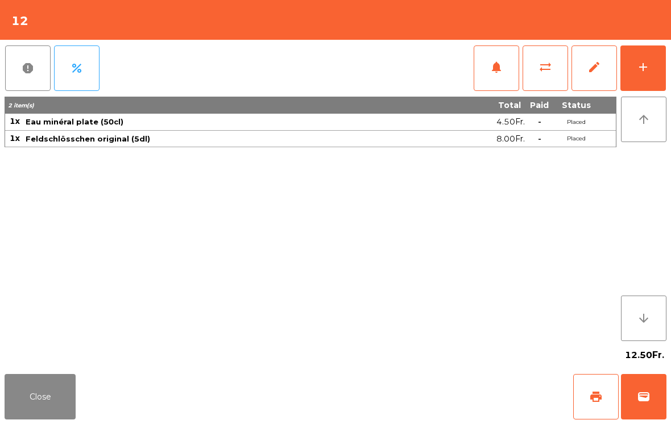
click at [652, 66] on button "add" at bounding box center [642, 67] width 45 height 45
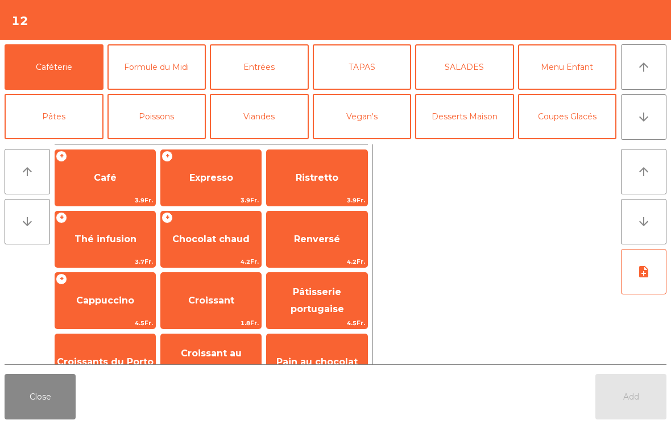
click at [254, 124] on button "Viandes" at bounding box center [259, 116] width 99 height 45
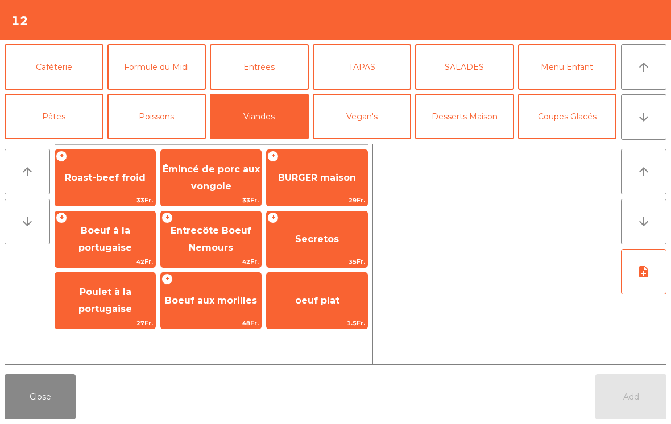
click at [310, 170] on span "BURGER maison" at bounding box center [317, 178] width 100 height 31
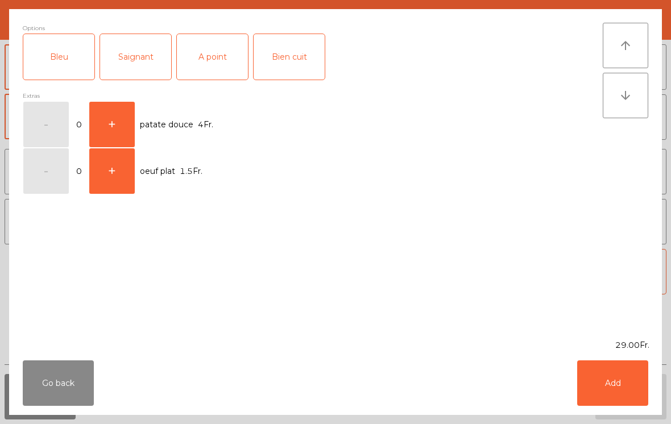
click at [221, 66] on div "A point" at bounding box center [212, 56] width 71 height 45
click at [587, 385] on button "Add" at bounding box center [612, 382] width 71 height 45
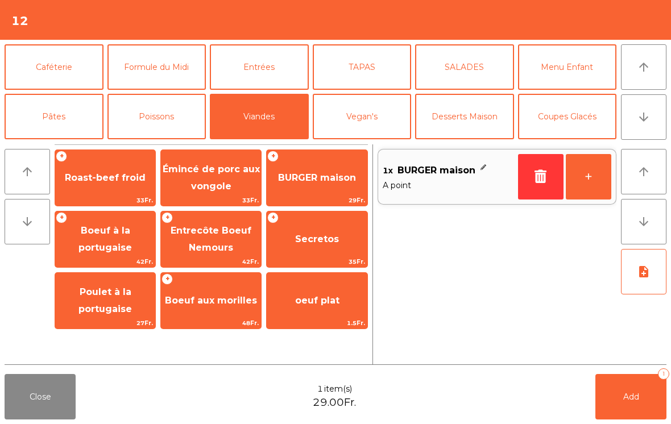
click at [589, 173] on button "+" at bounding box center [588, 176] width 45 height 45
click at [652, 275] on button "note_add" at bounding box center [643, 271] width 45 height 45
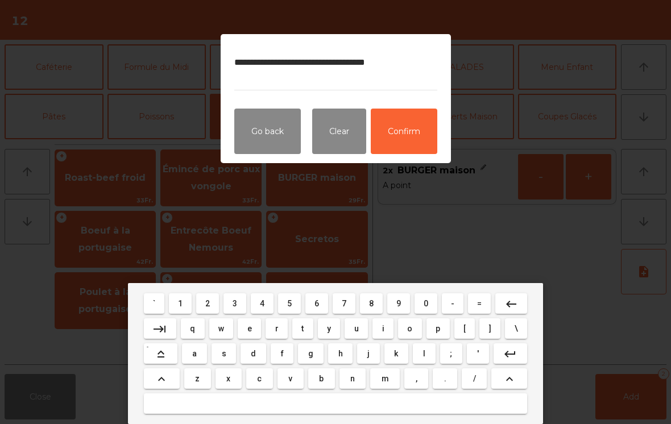
type textarea "**********"
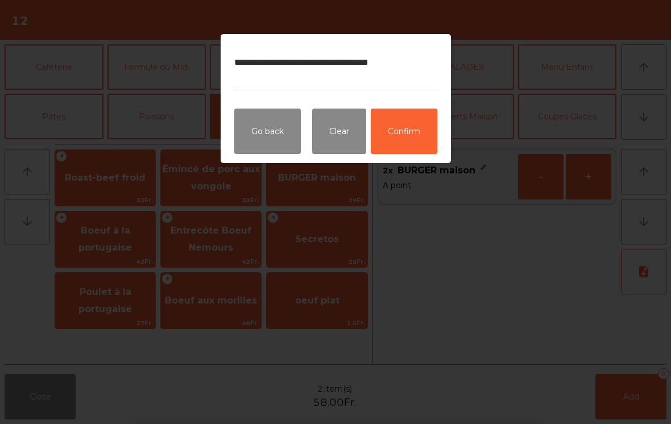
click at [416, 127] on button "Confirm" at bounding box center [404, 131] width 67 height 45
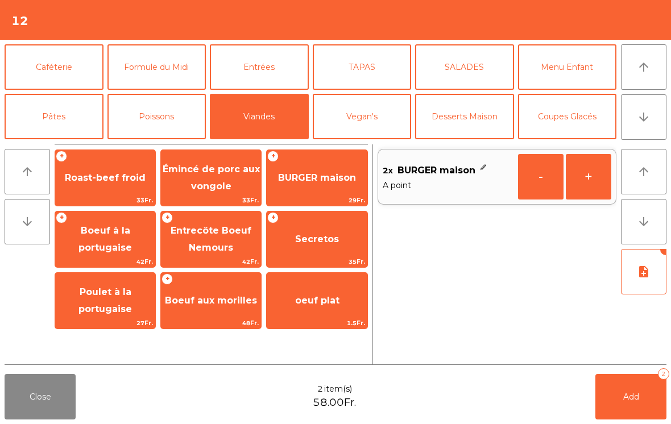
click at [620, 371] on div "Close 2 item(s) 58.00Fr. Add 2" at bounding box center [335, 397] width 671 height 55
click at [617, 389] on button "Add 2" at bounding box center [630, 396] width 71 height 45
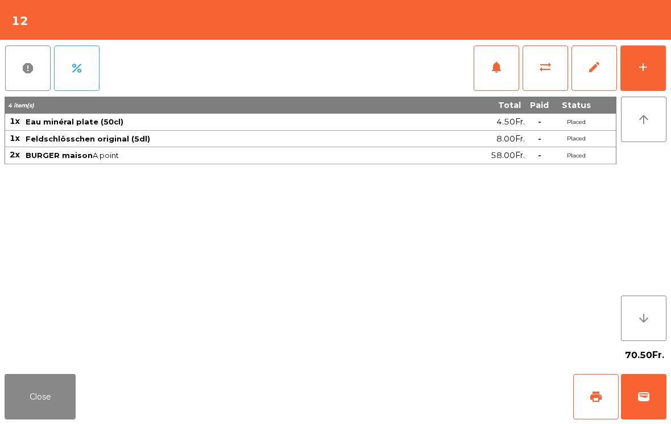
click at [23, 415] on button "Close" at bounding box center [40, 396] width 71 height 45
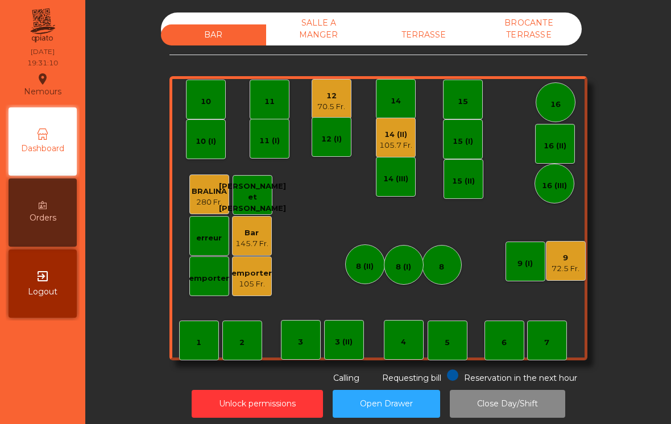
click at [392, 130] on div "14 (II)" at bounding box center [395, 134] width 33 height 11
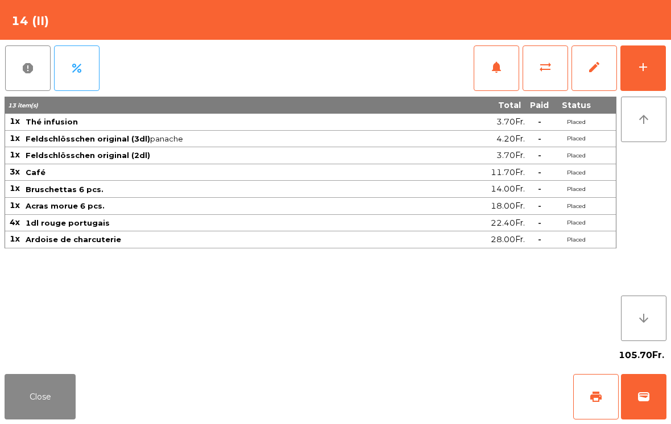
click at [603, 395] on button "print" at bounding box center [595, 396] width 45 height 45
click at [31, 388] on button "Close" at bounding box center [40, 396] width 71 height 45
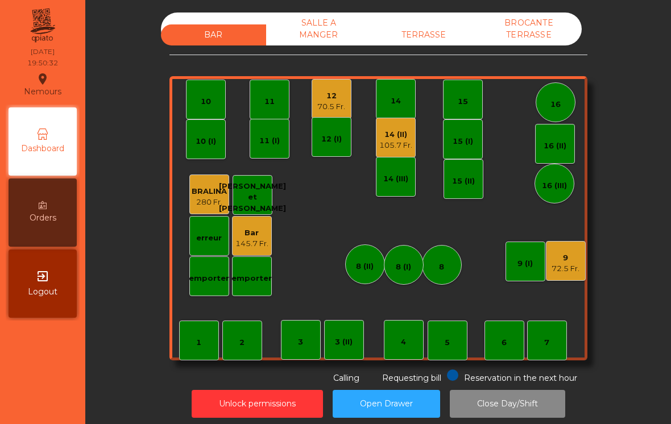
click at [314, 98] on div "12 70.5 Fr." at bounding box center [332, 99] width 40 height 40
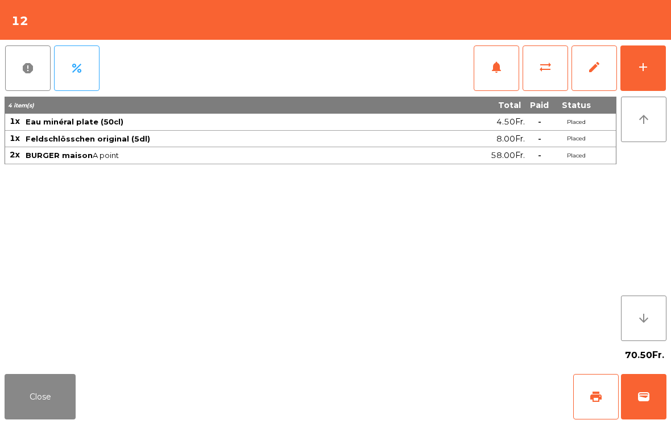
click at [44, 406] on button "Close" at bounding box center [40, 396] width 71 height 45
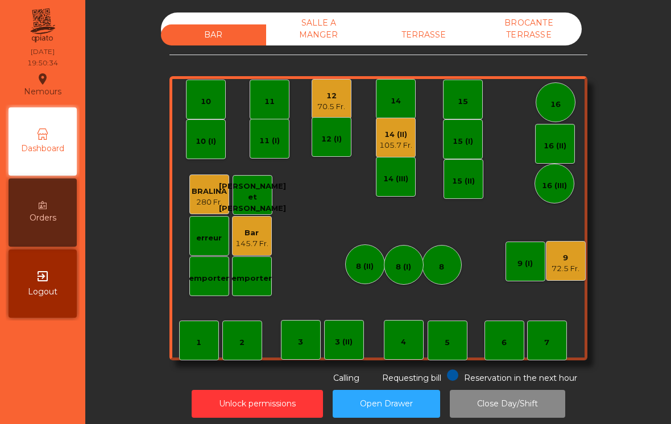
click at [572, 262] on div "9" at bounding box center [566, 257] width 28 height 11
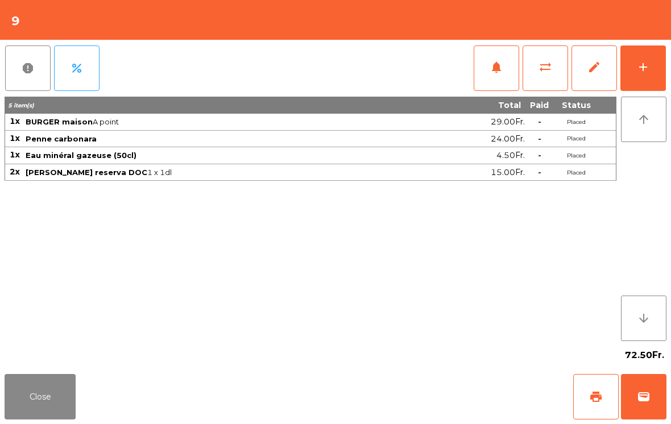
click at [651, 404] on button "wallet" at bounding box center [643, 396] width 45 height 45
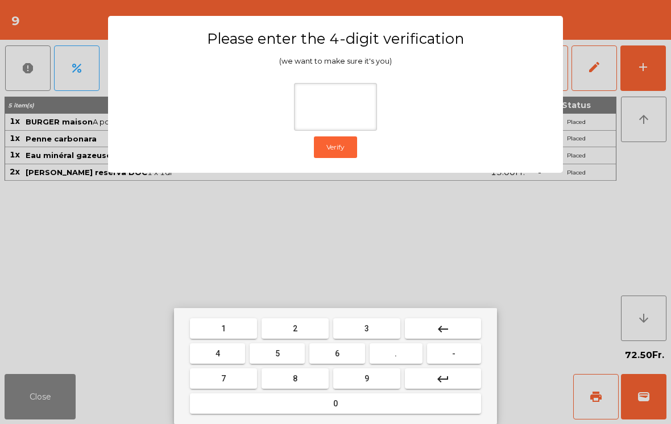
type input "*"
type input "***"
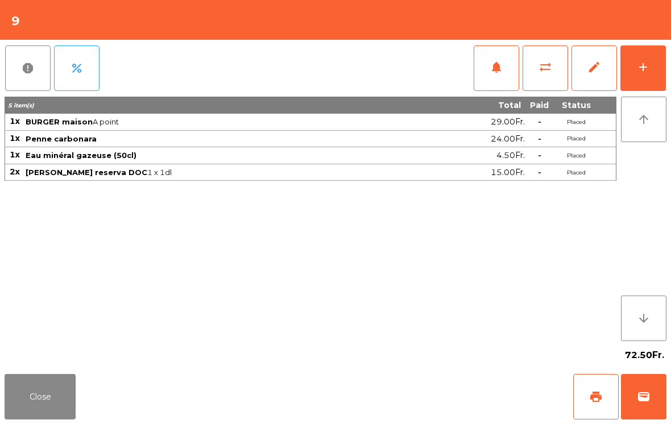
click at [384, 370] on div "Close print wallet" at bounding box center [335, 397] width 671 height 55
click at [383, 369] on div "72.50Fr." at bounding box center [336, 355] width 662 height 28
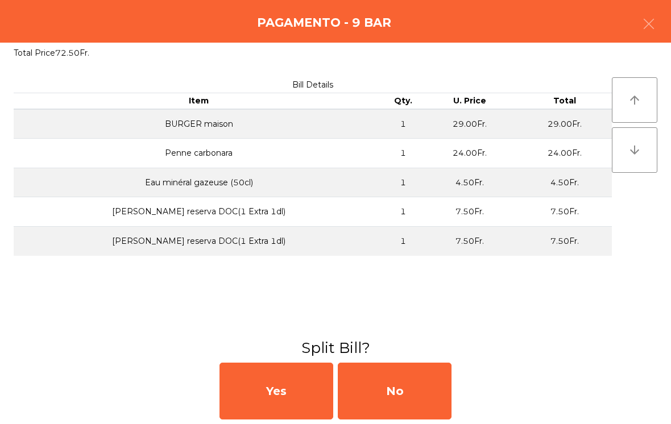
click at [383, 379] on div "No" at bounding box center [395, 391] width 114 height 57
click at [391, 372] on div "MB" at bounding box center [395, 391] width 114 height 57
click at [386, 376] on div "No" at bounding box center [395, 391] width 114 height 57
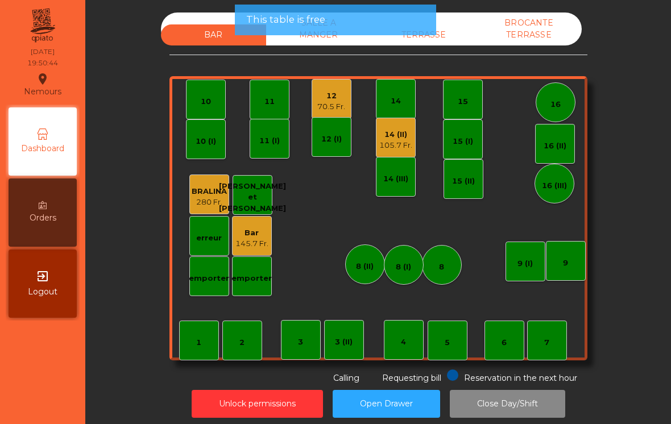
click at [327, 97] on div "12" at bounding box center [331, 95] width 28 height 11
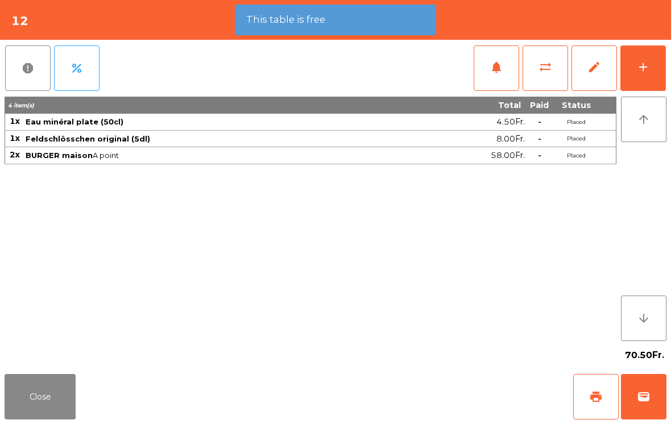
click at [644, 387] on button "wallet" at bounding box center [643, 396] width 45 height 45
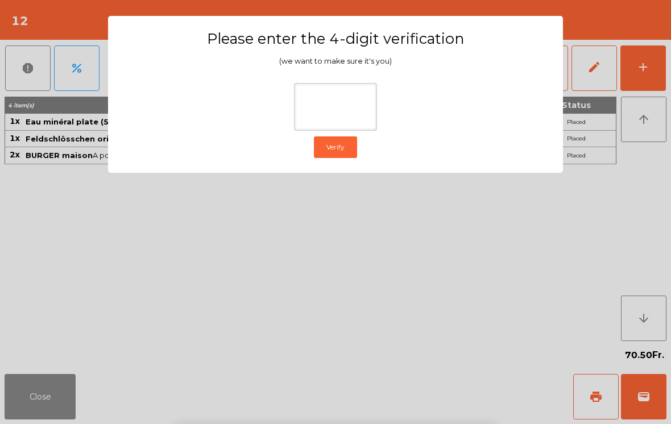
click at [606, 127] on ngb-modal-window "Please enter the 4-digit verification (we want to make sure it's you) Verify" at bounding box center [335, 212] width 637 height 424
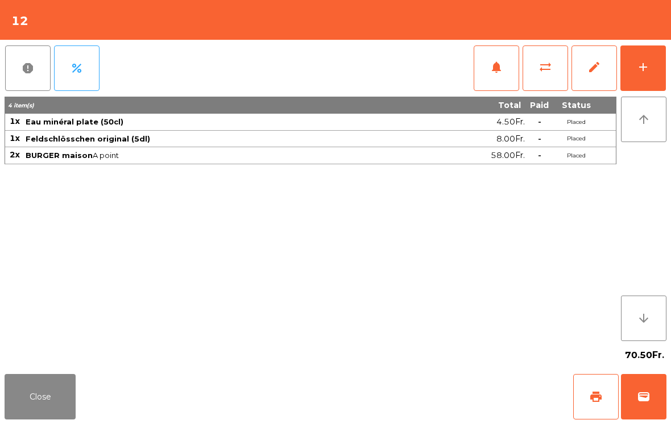
click at [648, 69] on div "add" at bounding box center [643, 67] width 14 height 14
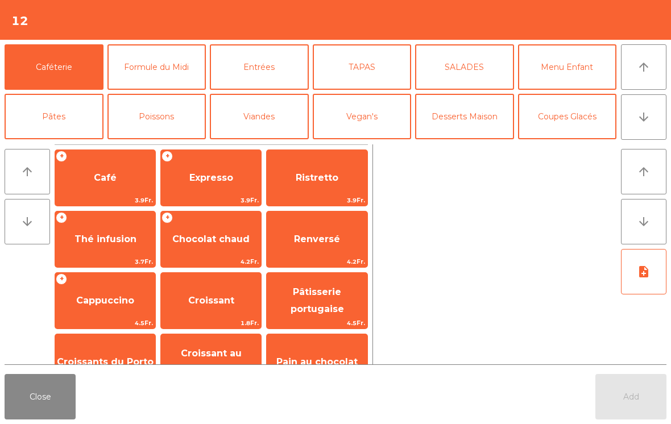
click at [189, 191] on span "Expresso" at bounding box center [211, 178] width 100 height 31
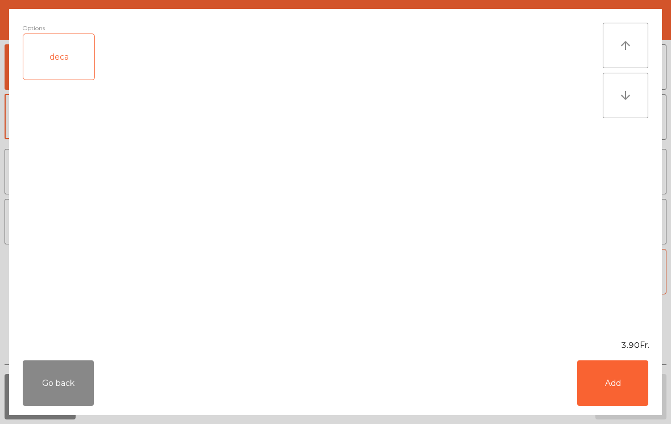
click at [603, 376] on button "Add" at bounding box center [612, 382] width 71 height 45
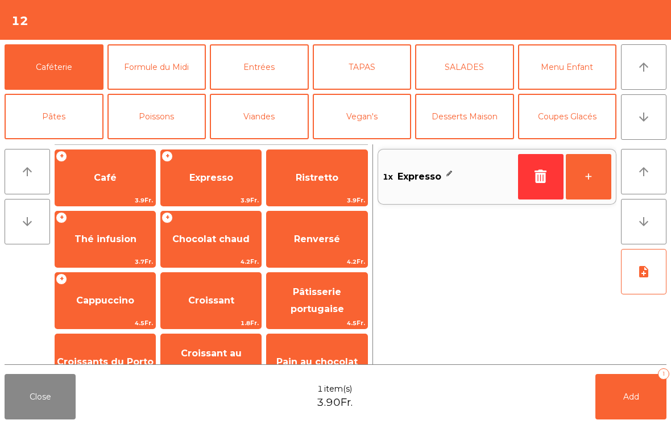
click at [633, 398] on span "Add" at bounding box center [631, 397] width 16 height 10
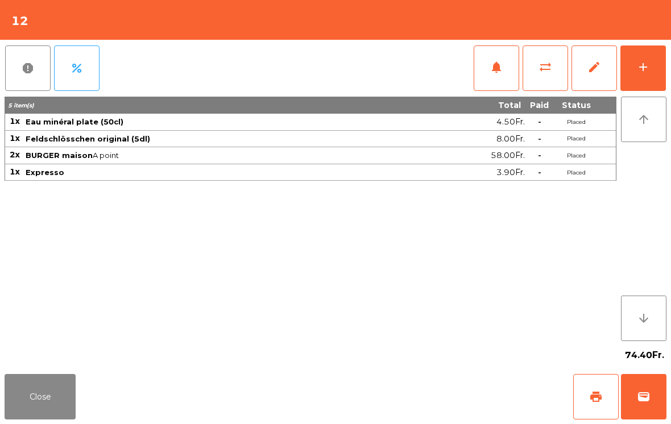
click at [7, 397] on button "Close" at bounding box center [40, 396] width 71 height 45
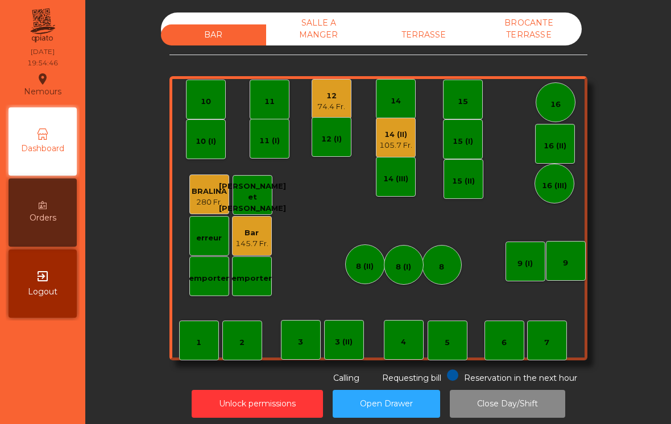
click at [334, 93] on div "12" at bounding box center [331, 95] width 28 height 11
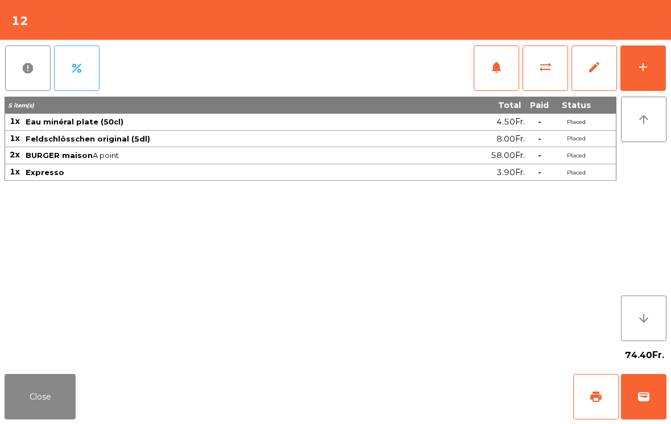
click at [628, 413] on button "wallet" at bounding box center [643, 396] width 45 height 45
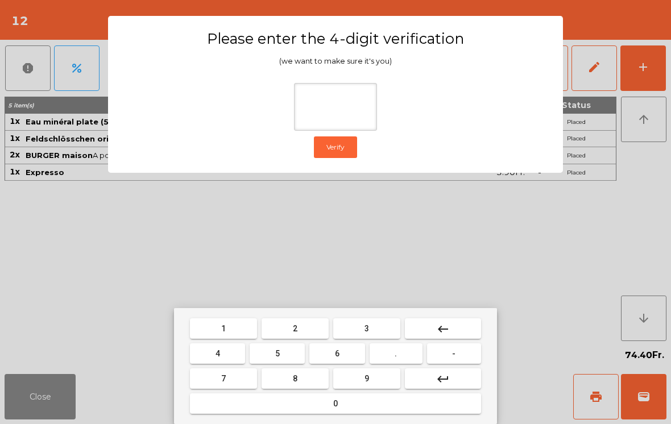
type input "*"
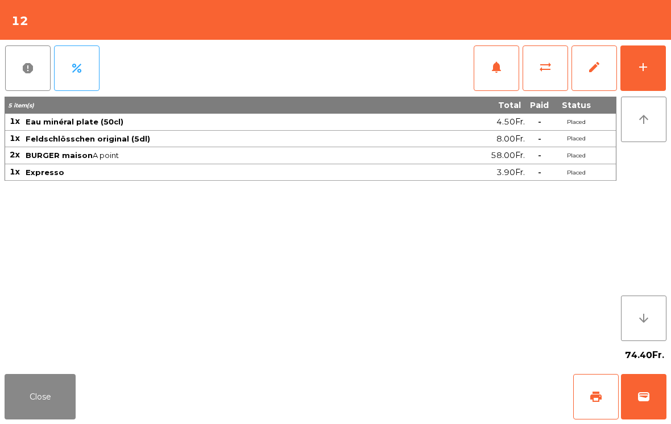
click at [397, 401] on div "Close print wallet" at bounding box center [335, 397] width 671 height 55
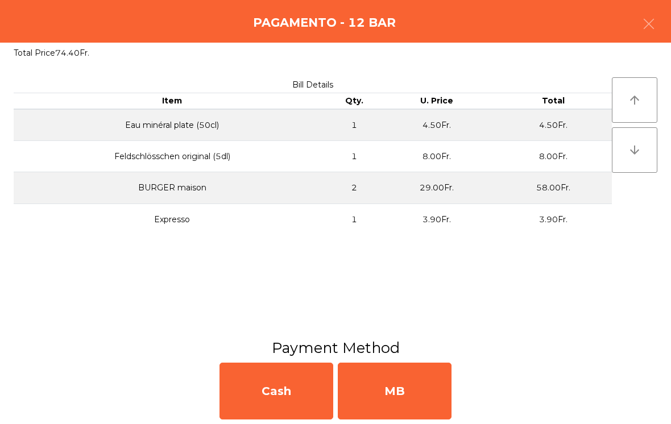
click at [407, 383] on div "MB" at bounding box center [395, 391] width 114 height 57
click at [407, 382] on div "No" at bounding box center [395, 391] width 114 height 57
click at [402, 383] on div "No" at bounding box center [395, 391] width 114 height 57
click at [401, 383] on div "No" at bounding box center [395, 391] width 114 height 57
click at [401, 395] on div "No" at bounding box center [395, 391] width 114 height 57
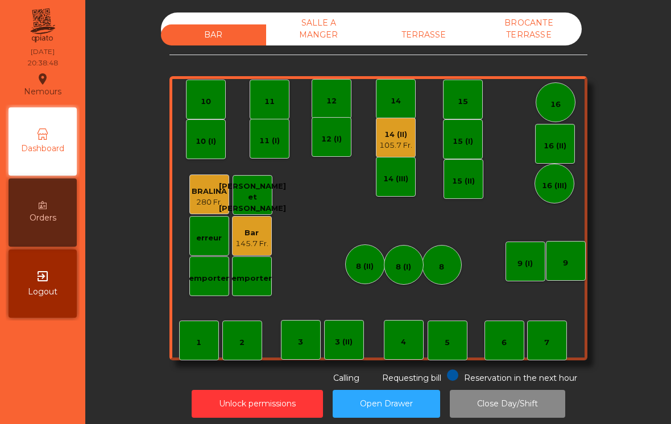
click at [420, 42] on div "TERRASSE" at bounding box center [423, 34] width 105 height 21
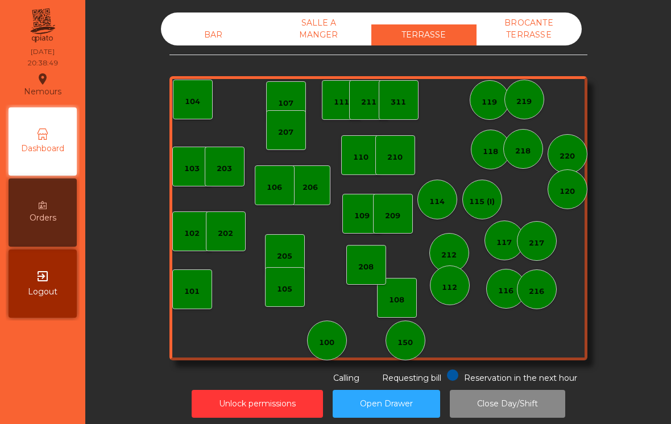
click at [527, 30] on div "BROCANTE TERRASSE" at bounding box center [528, 29] width 105 height 33
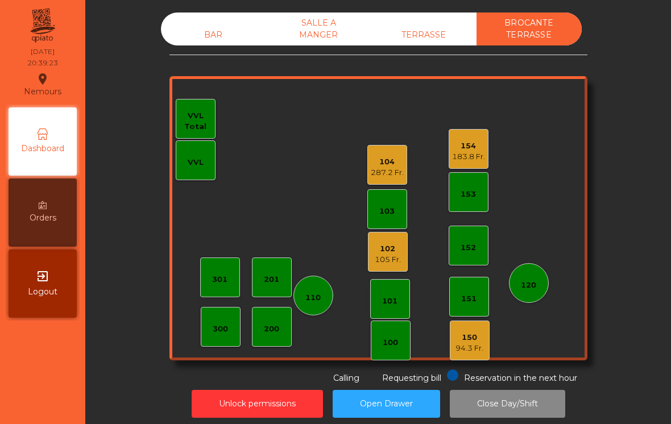
click at [213, 31] on div "BAR" at bounding box center [213, 34] width 105 height 21
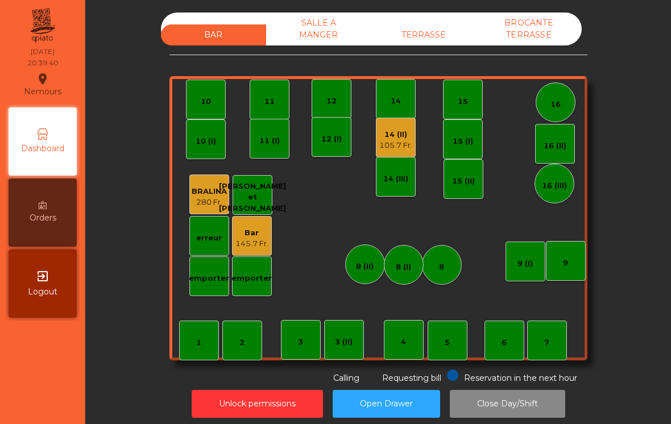
click at [326, 36] on div "SALLE A MANGER" at bounding box center [318, 29] width 105 height 33
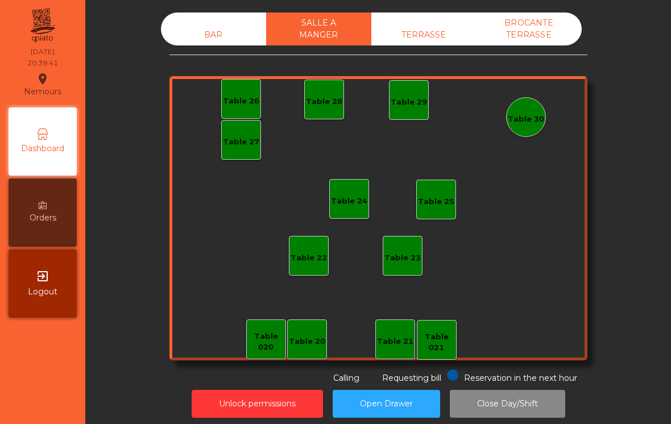
click at [546, 30] on div "BROCANTE TERRASSE" at bounding box center [528, 29] width 105 height 33
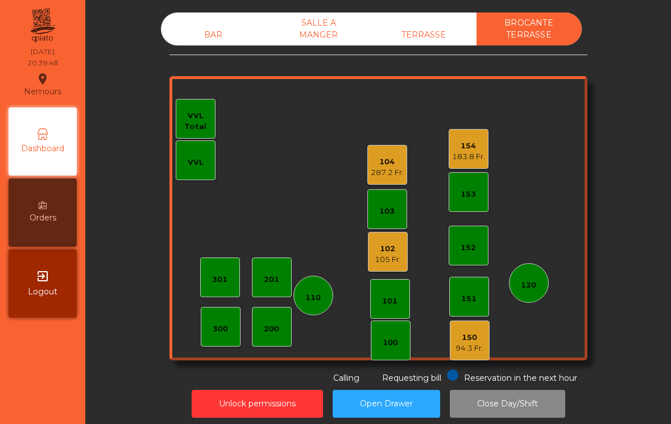
click at [369, 252] on div "102 105 Fr." at bounding box center [388, 252] width 40 height 40
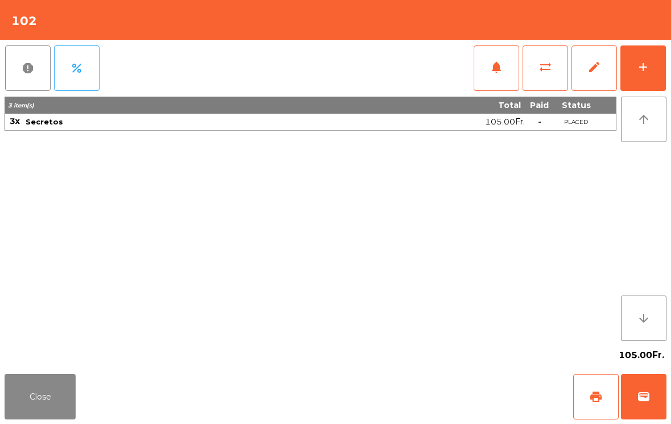
click at [638, 415] on button "wallet" at bounding box center [643, 396] width 45 height 45
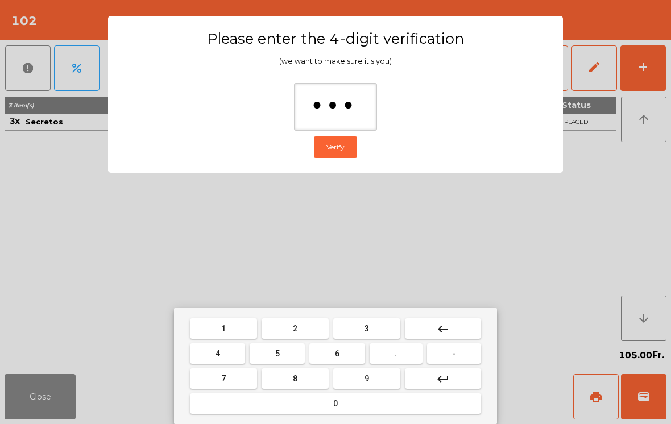
type input "****"
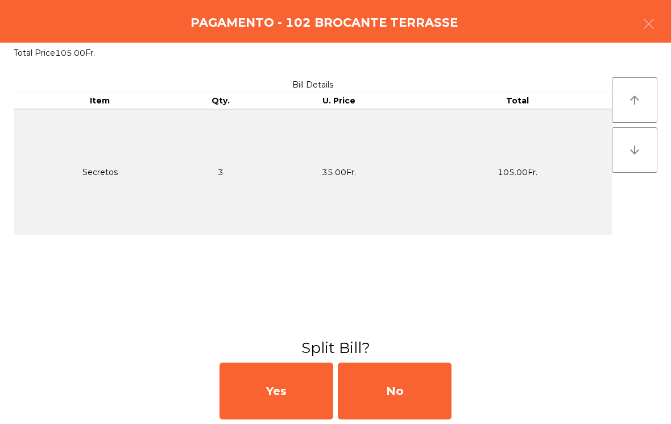
click at [450, 400] on div "No" at bounding box center [395, 391] width 114 height 57
click at [422, 393] on div "MB" at bounding box center [395, 391] width 114 height 57
click at [420, 398] on div "No" at bounding box center [395, 391] width 114 height 57
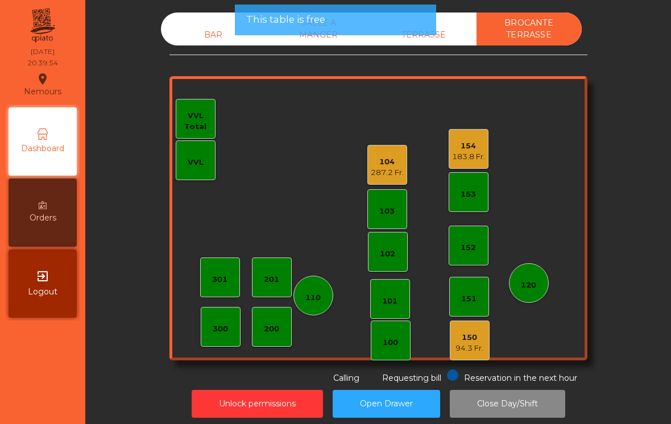
click at [465, 167] on div "154 183.8 Fr." at bounding box center [469, 149] width 40 height 40
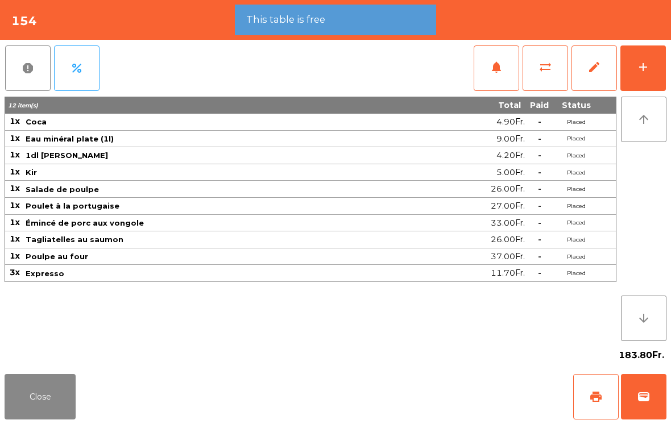
click at [644, 400] on span "wallet" at bounding box center [644, 397] width 14 height 14
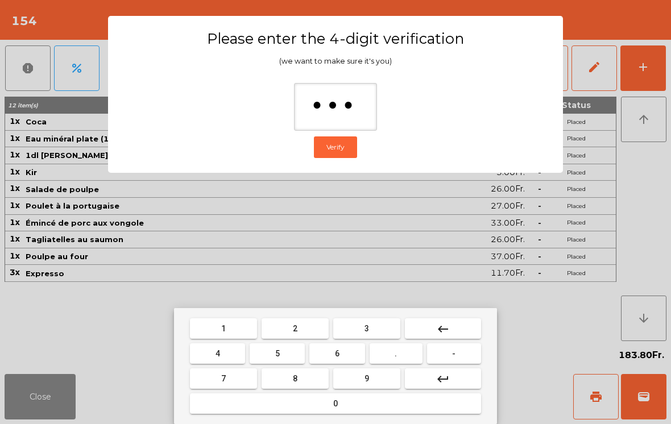
type input "****"
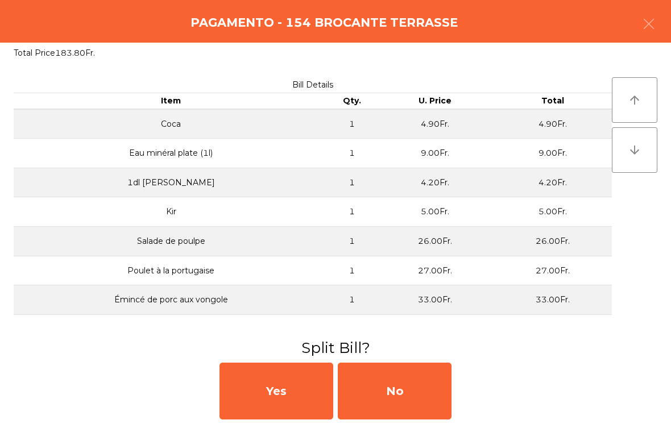
click at [443, 390] on div "No" at bounding box center [395, 391] width 114 height 57
click at [423, 385] on div "No" at bounding box center [395, 391] width 114 height 57
click at [418, 389] on div "No" at bounding box center [395, 391] width 114 height 57
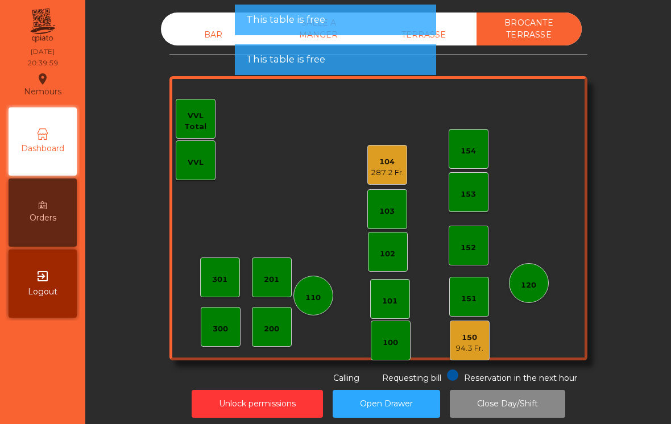
click at [461, 345] on div "94.3 Fr." at bounding box center [469, 348] width 28 height 11
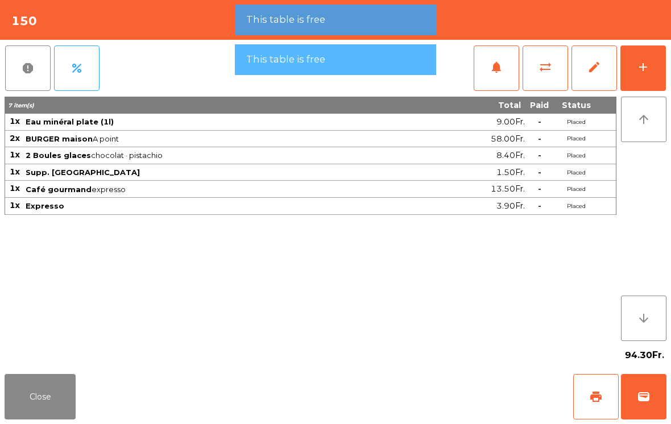
click at [652, 396] on button "wallet" at bounding box center [643, 396] width 45 height 45
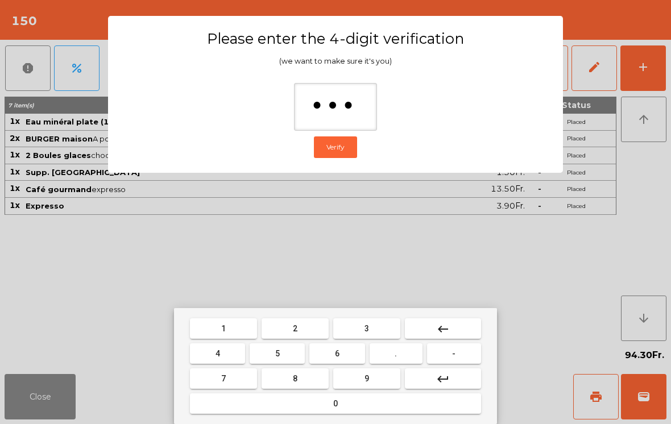
type input "****"
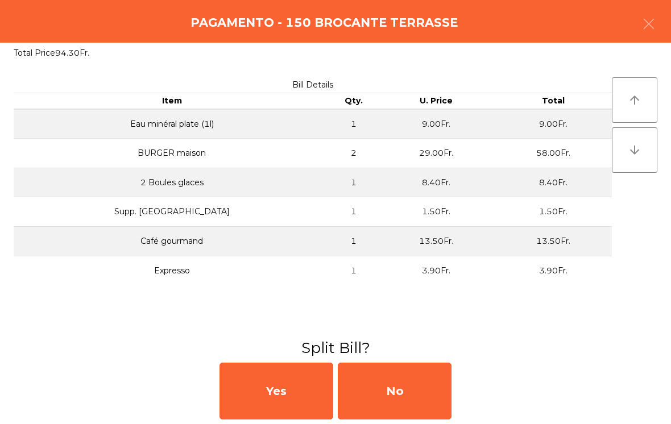
click at [405, 393] on div "No" at bounding box center [395, 391] width 114 height 57
click at [410, 386] on div "MB" at bounding box center [395, 391] width 114 height 57
click at [388, 397] on div "No" at bounding box center [395, 391] width 114 height 57
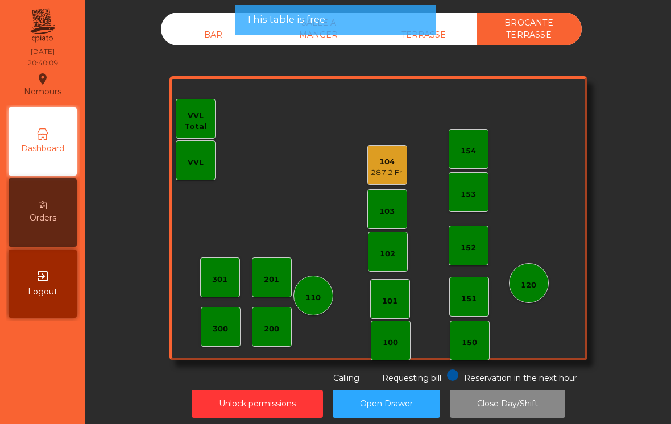
click at [210, 35] on div "BAR" at bounding box center [213, 34] width 105 height 21
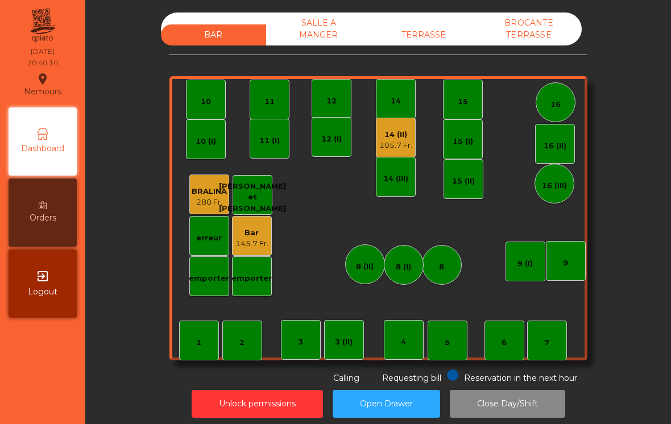
click at [433, 40] on div "TERRASSE" at bounding box center [423, 34] width 105 height 21
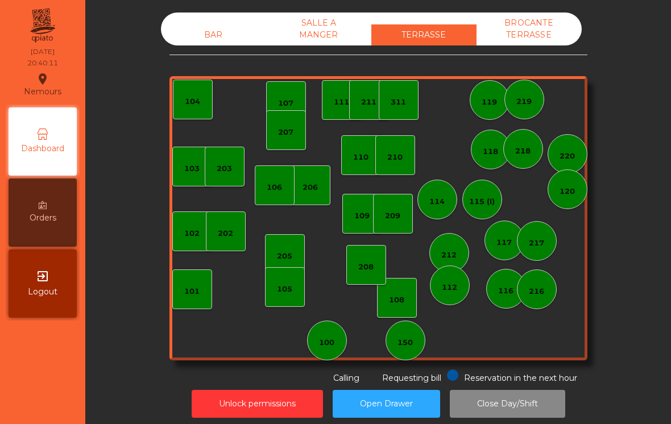
click at [200, 30] on div "BAR" at bounding box center [213, 34] width 105 height 21
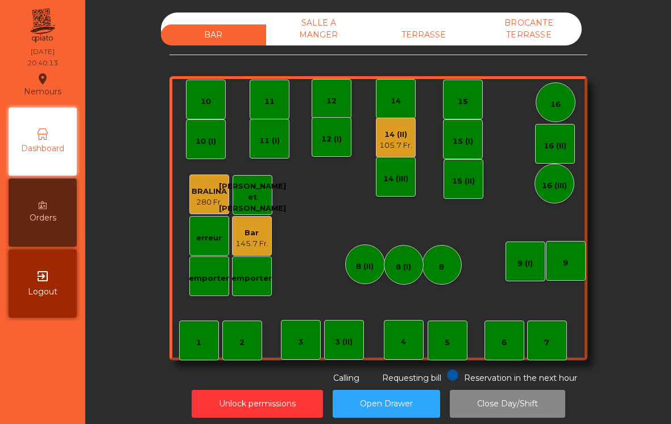
click at [501, 407] on button "Close Day/Shift" at bounding box center [507, 404] width 115 height 28
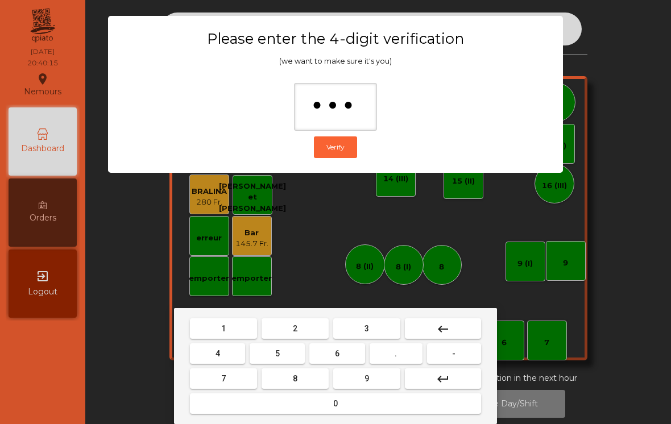
type input "****"
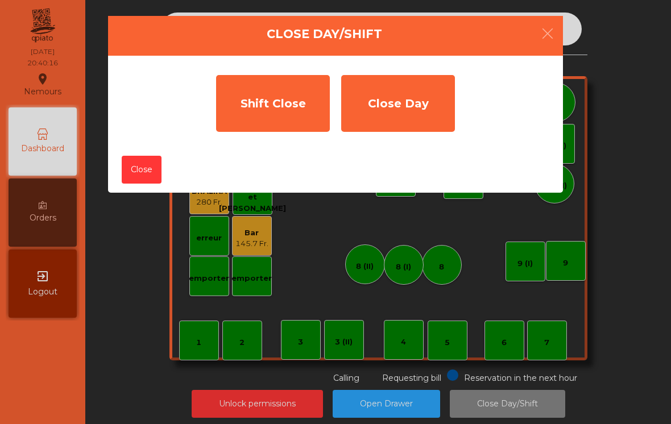
click at [265, 115] on div "Shift Close" at bounding box center [273, 103] width 114 height 57
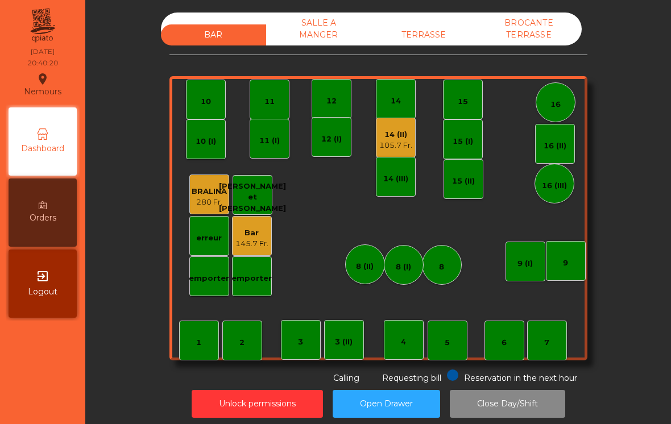
click at [449, 39] on div "TERRASSE" at bounding box center [423, 34] width 105 height 21
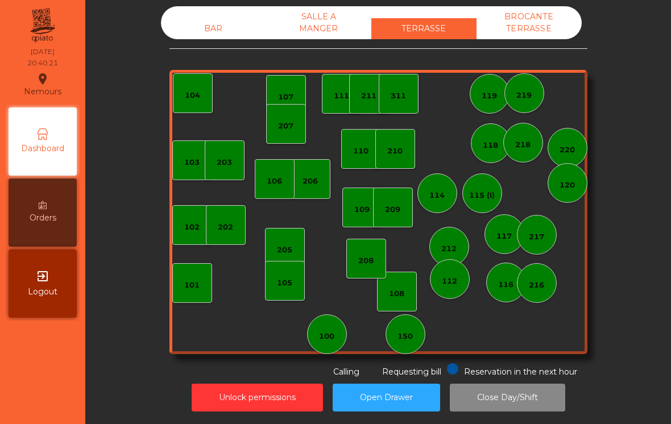
scroll to position [6, 0]
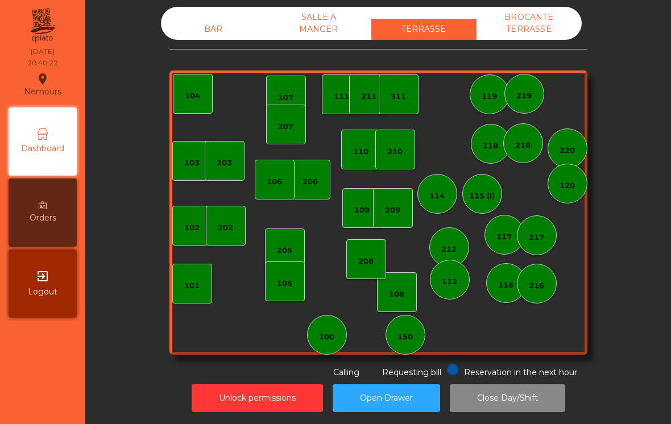
click at [520, 26] on div "BROCANTE TERRASSE" at bounding box center [528, 23] width 105 height 33
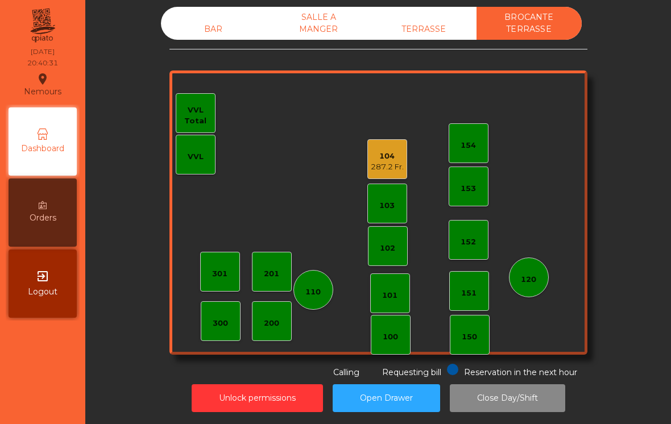
click at [223, 15] on div "BAR SALLE A MANGER TERRASSE BROCANTE TERRASSE" at bounding box center [371, 23] width 421 height 33
click at [206, 28] on div "BAR" at bounding box center [213, 29] width 105 height 21
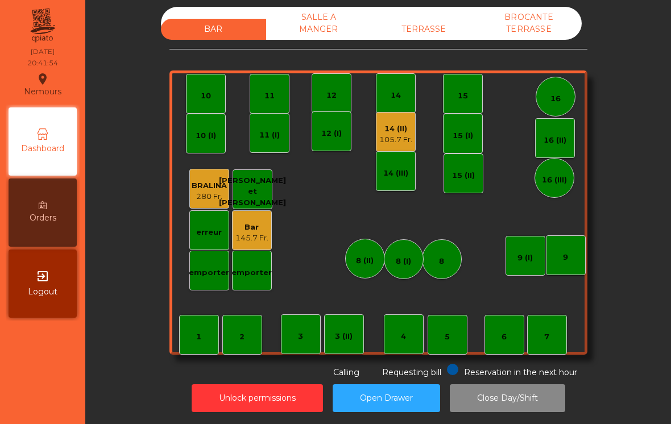
click at [426, 32] on div "TERRASSE" at bounding box center [423, 29] width 105 height 21
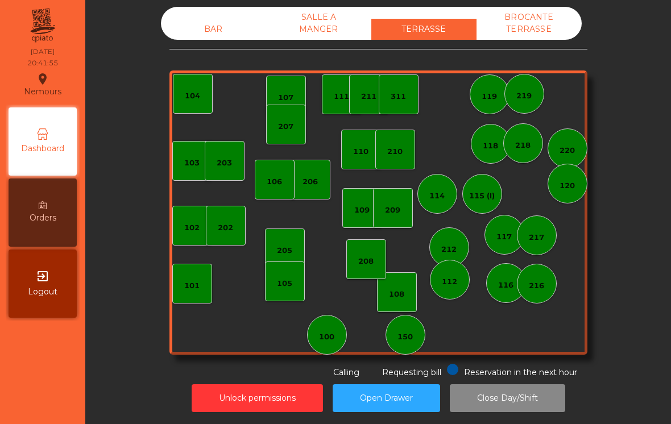
click at [545, 25] on div "BROCANTE TERRASSE" at bounding box center [528, 23] width 105 height 33
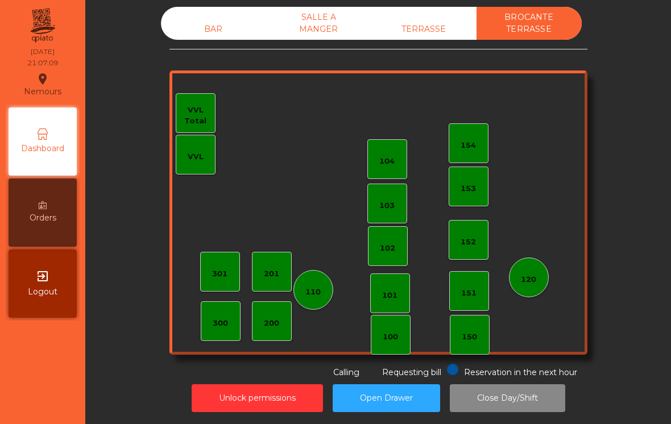
click at [204, 38] on div "BAR" at bounding box center [213, 29] width 105 height 21
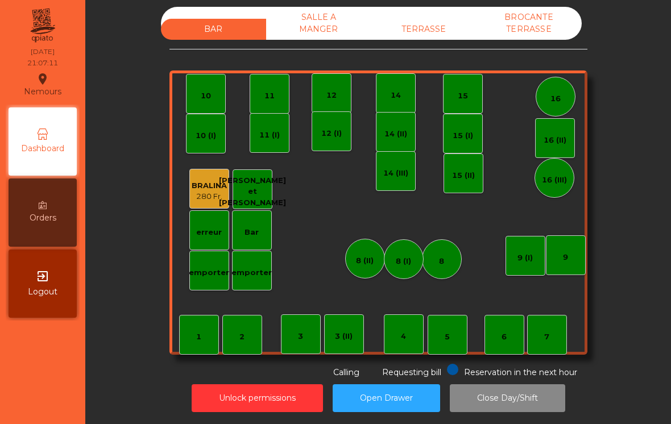
click at [304, 34] on div "SALLE A MANGER" at bounding box center [318, 23] width 105 height 33
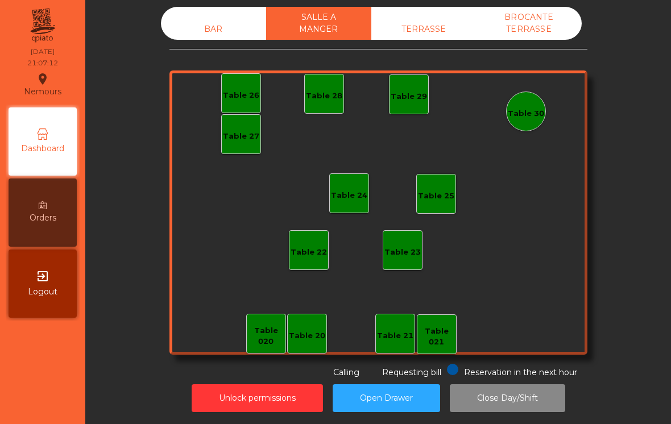
click at [428, 30] on div "TERRASSE" at bounding box center [423, 29] width 105 height 21
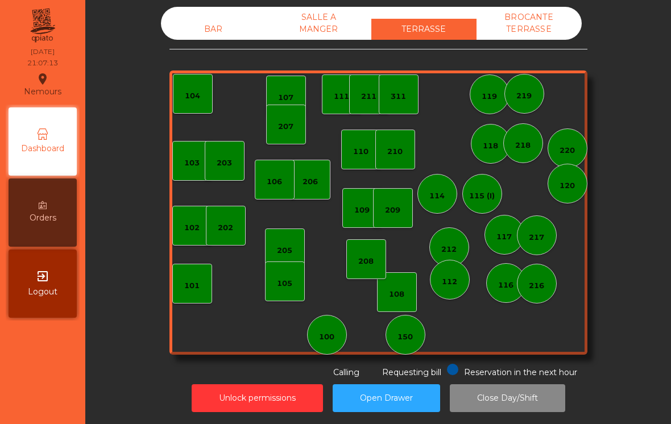
click at [515, 26] on div "BROCANTE TERRASSE" at bounding box center [528, 23] width 105 height 33
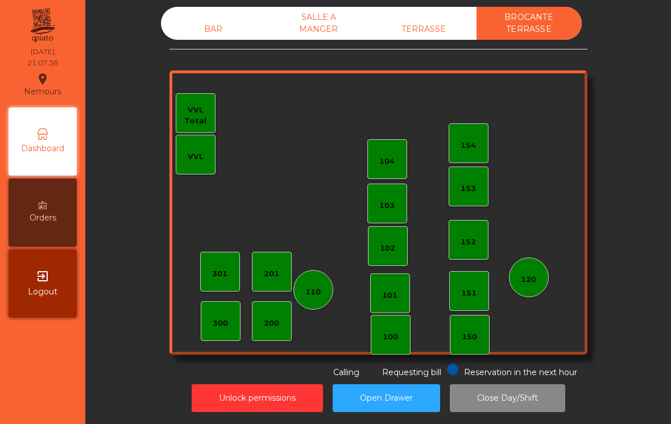
click at [508, 406] on button "Close Day/Shift" at bounding box center [507, 398] width 115 height 28
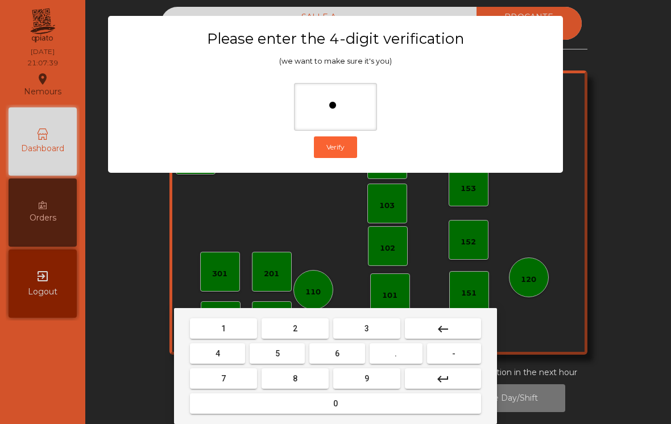
type input "**"
